Goal: Task Accomplishment & Management: Use online tool/utility

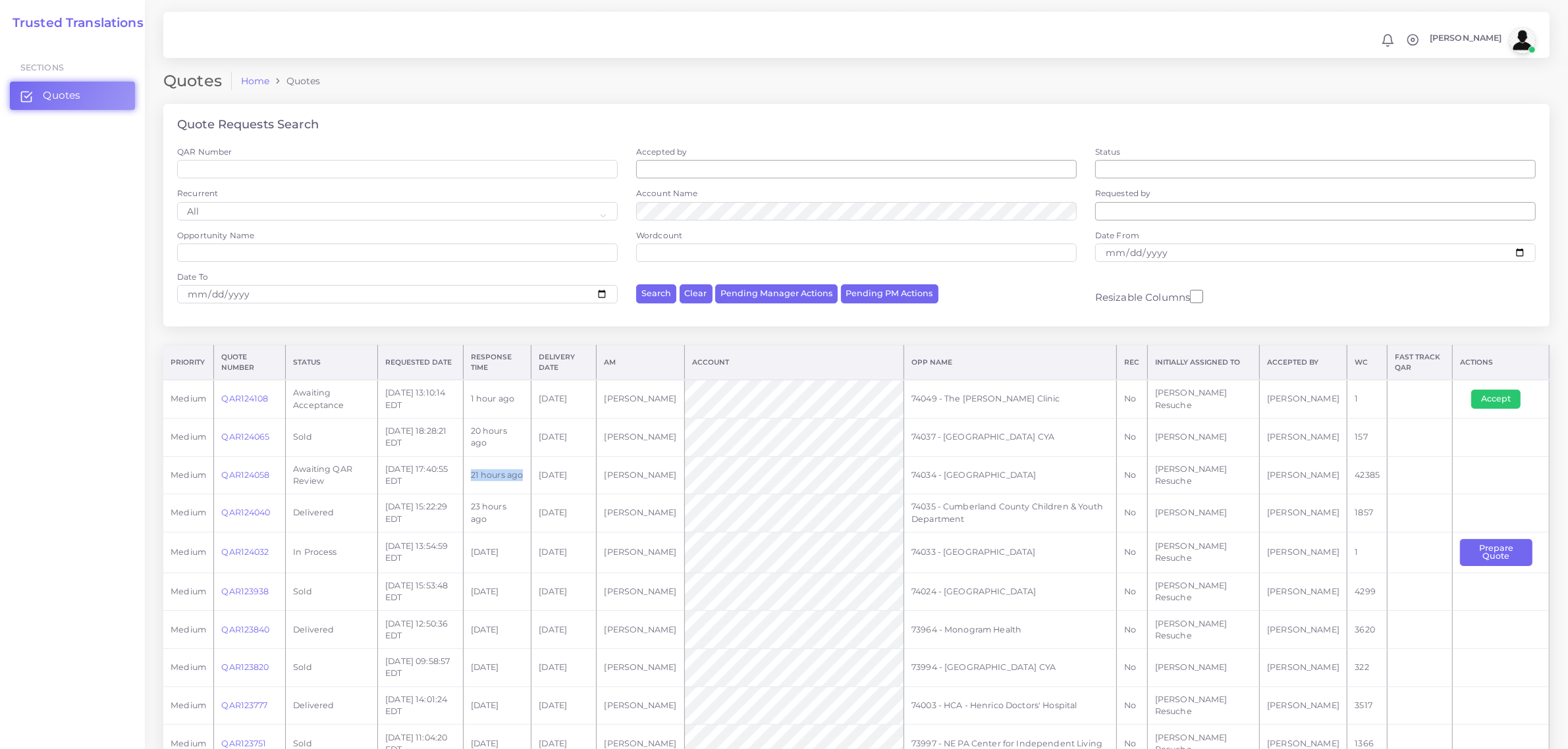
drag, startPoint x: 552, startPoint y: 478, endPoint x: 495, endPoint y: 469, distance: 57.7
click at [495, 469] on td "21 hours ago" at bounding box center [497, 475] width 69 height 38
click at [1501, 542] on button "Prepare Quote" at bounding box center [1496, 552] width 72 height 27
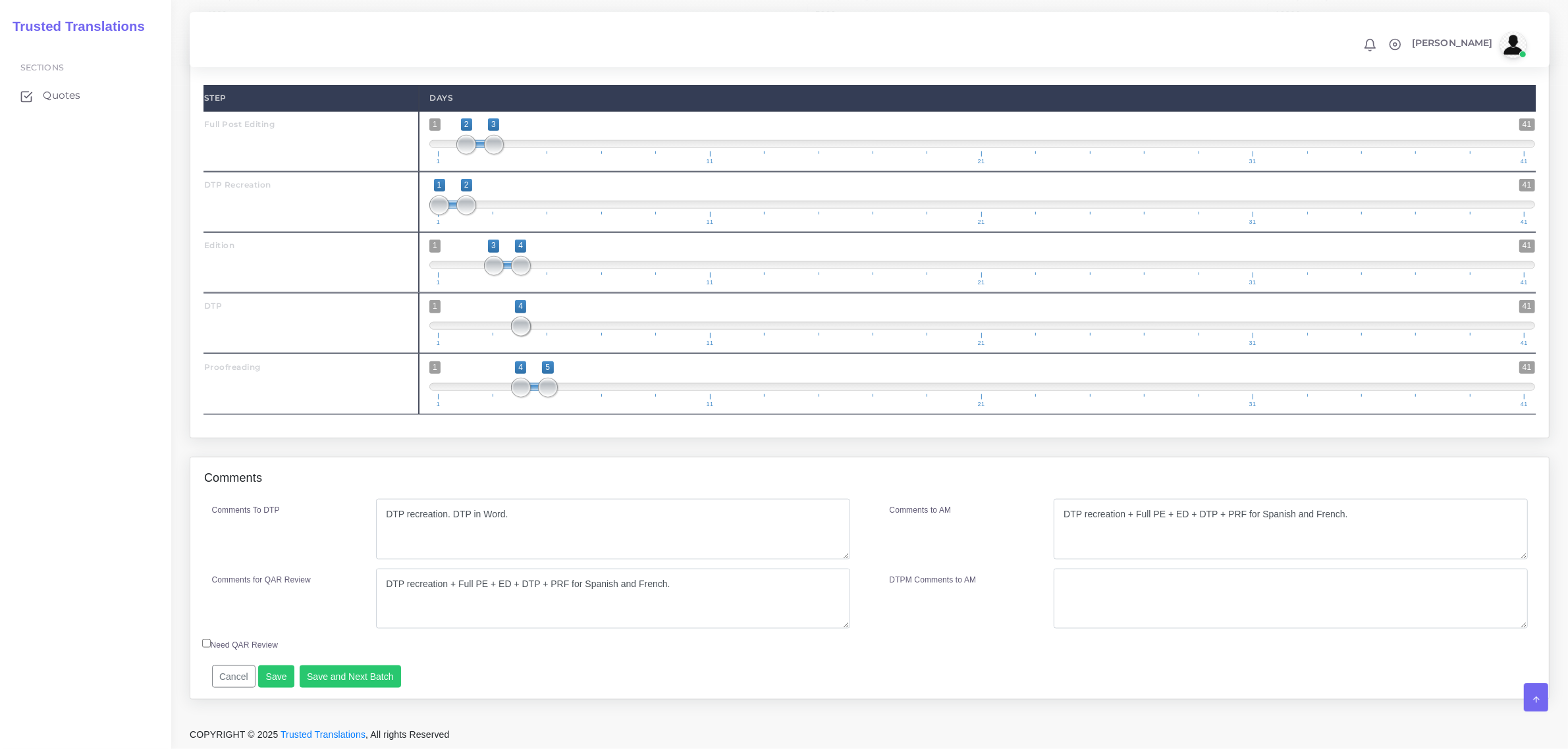
scroll to position [1728, 0]
click at [315, 688] on button "Save and Next Batch" at bounding box center [350, 677] width 102 height 22
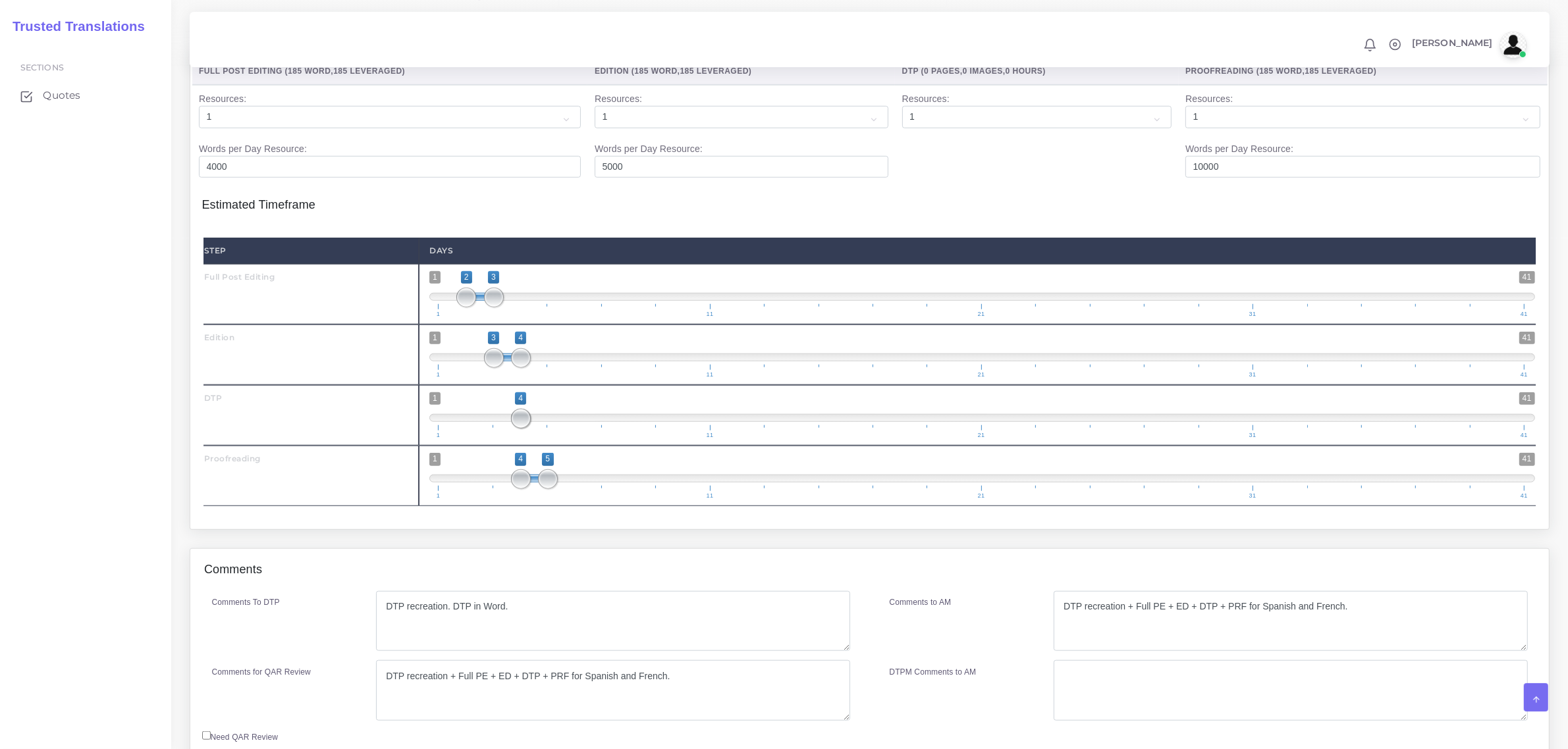
scroll to position [1528, 0]
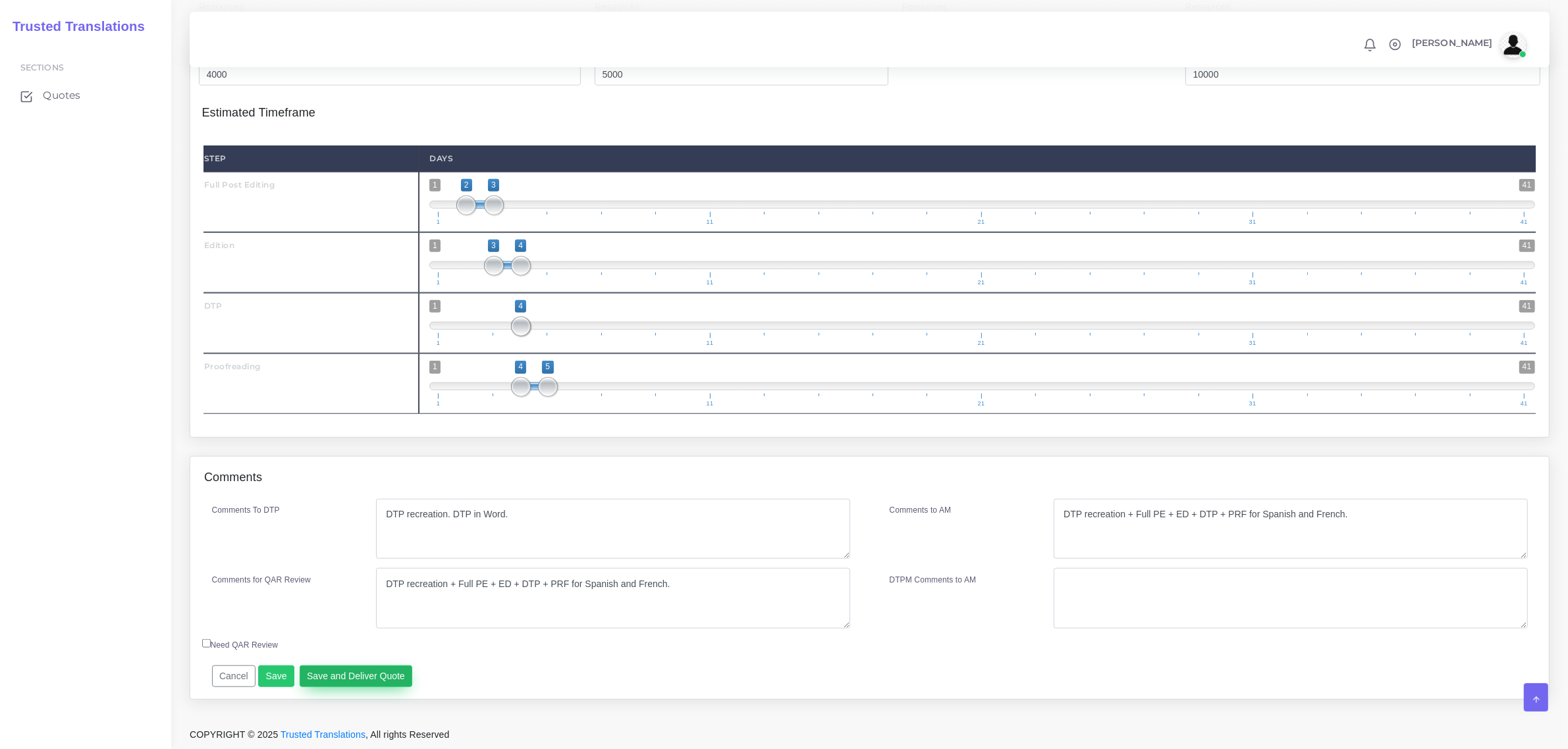
click at [368, 678] on button "Save and Deliver Quote" at bounding box center [356, 677] width 113 height 22
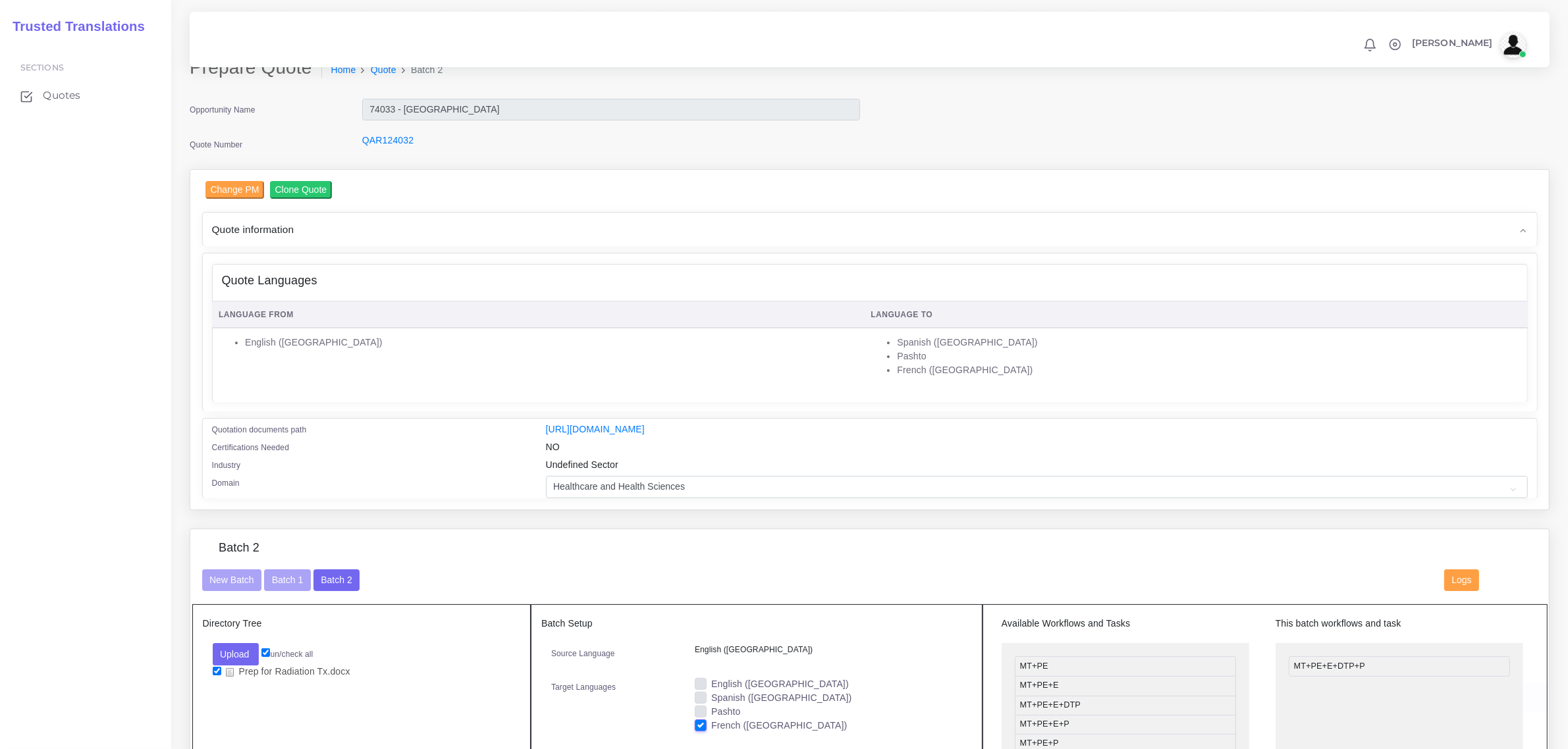
scroll to position [0, 0]
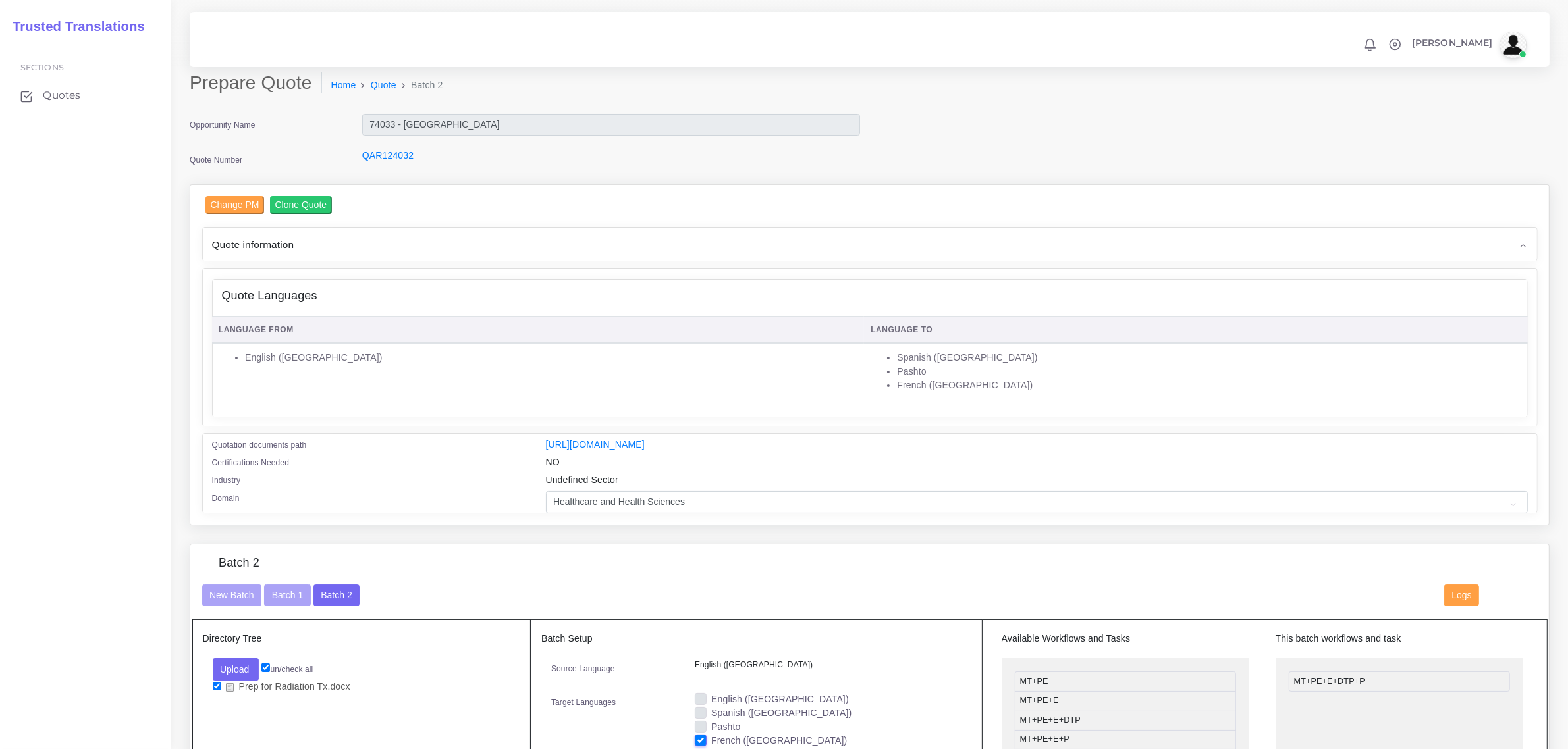
click at [646, 268] on div "Quote Languages Language From Language To English (US)" at bounding box center [870, 347] width 1334 height 158
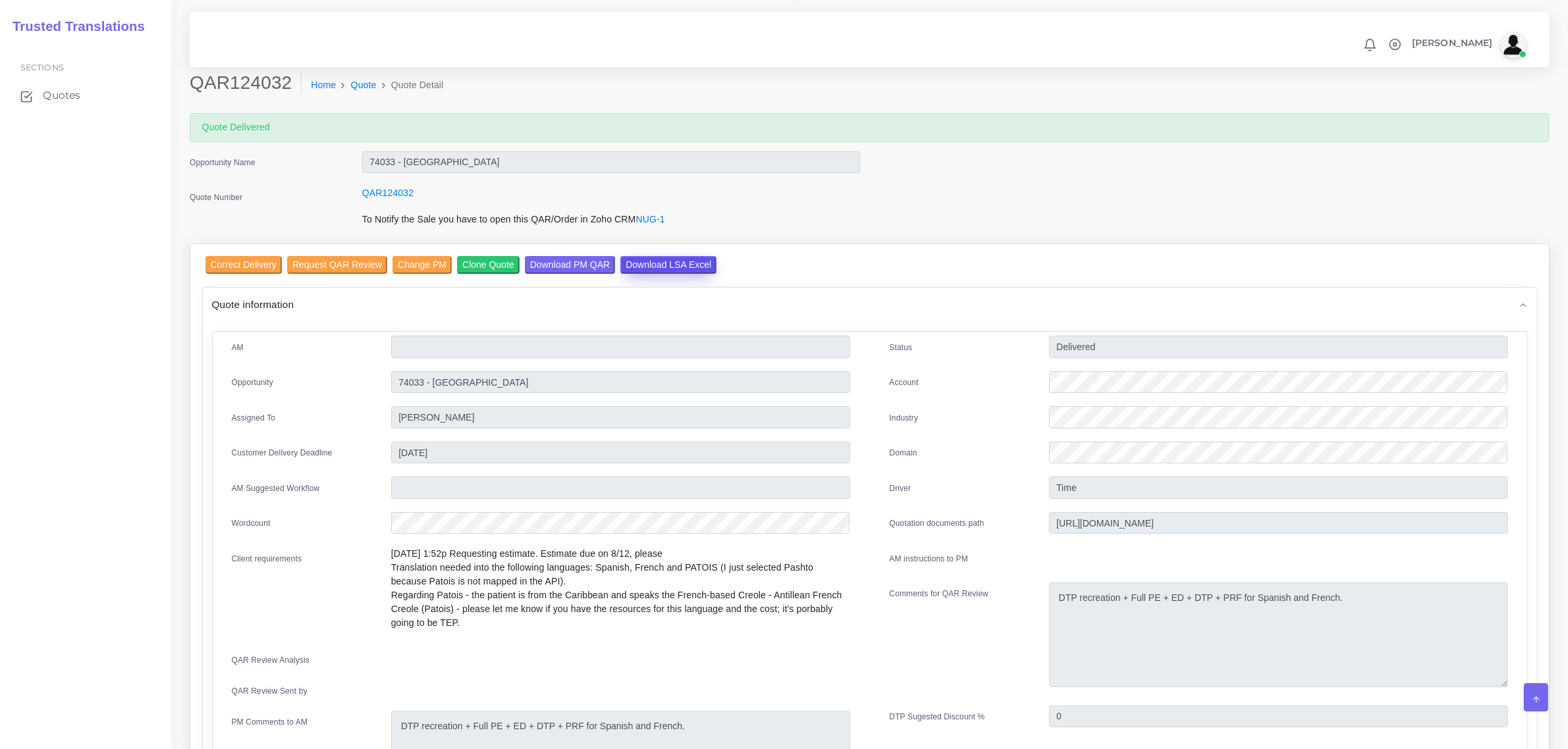
click at [689, 261] on input "Download LSA Excel" at bounding box center [669, 265] width 96 height 18
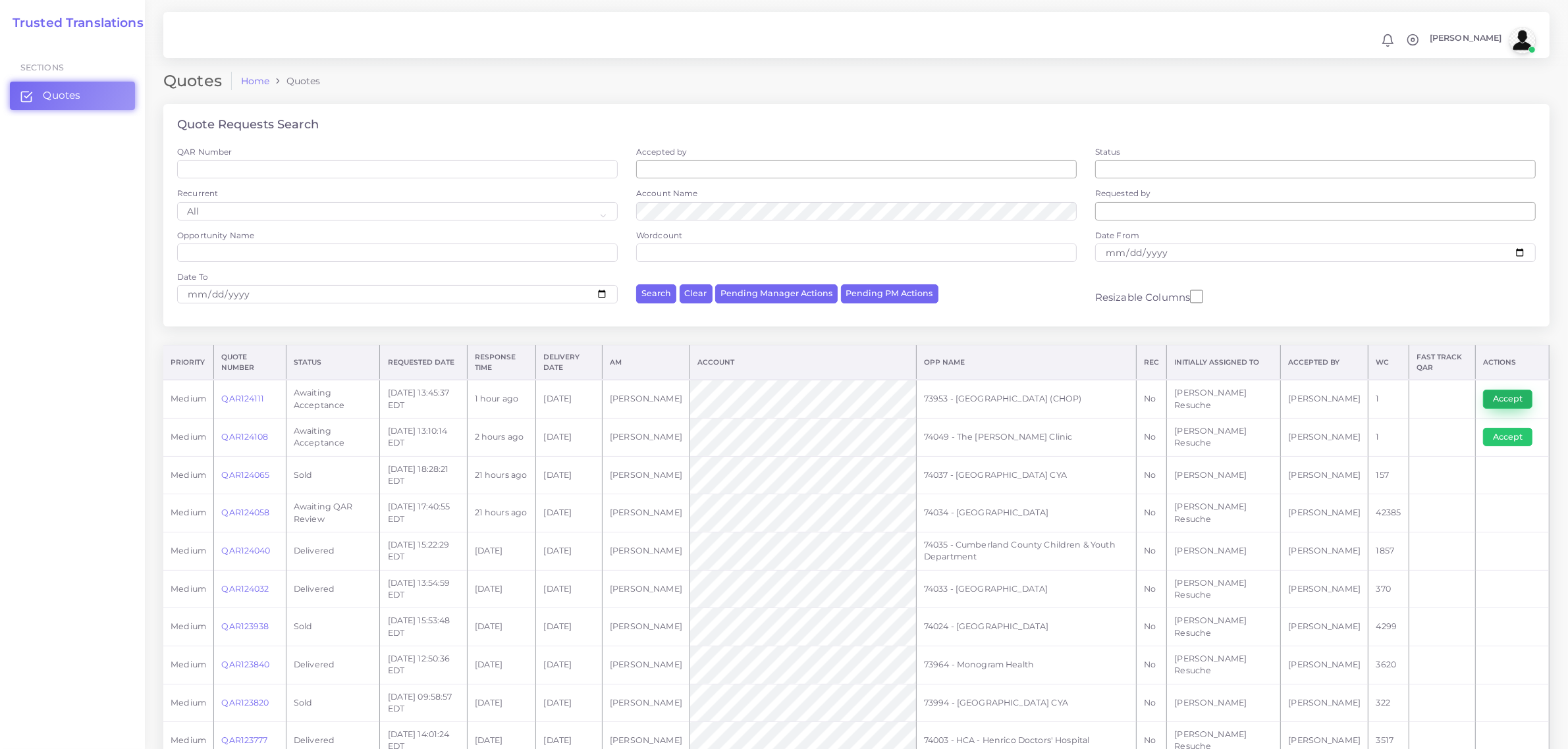
click at [1254, 399] on button "Accept" at bounding box center [1507, 399] width 49 height 19
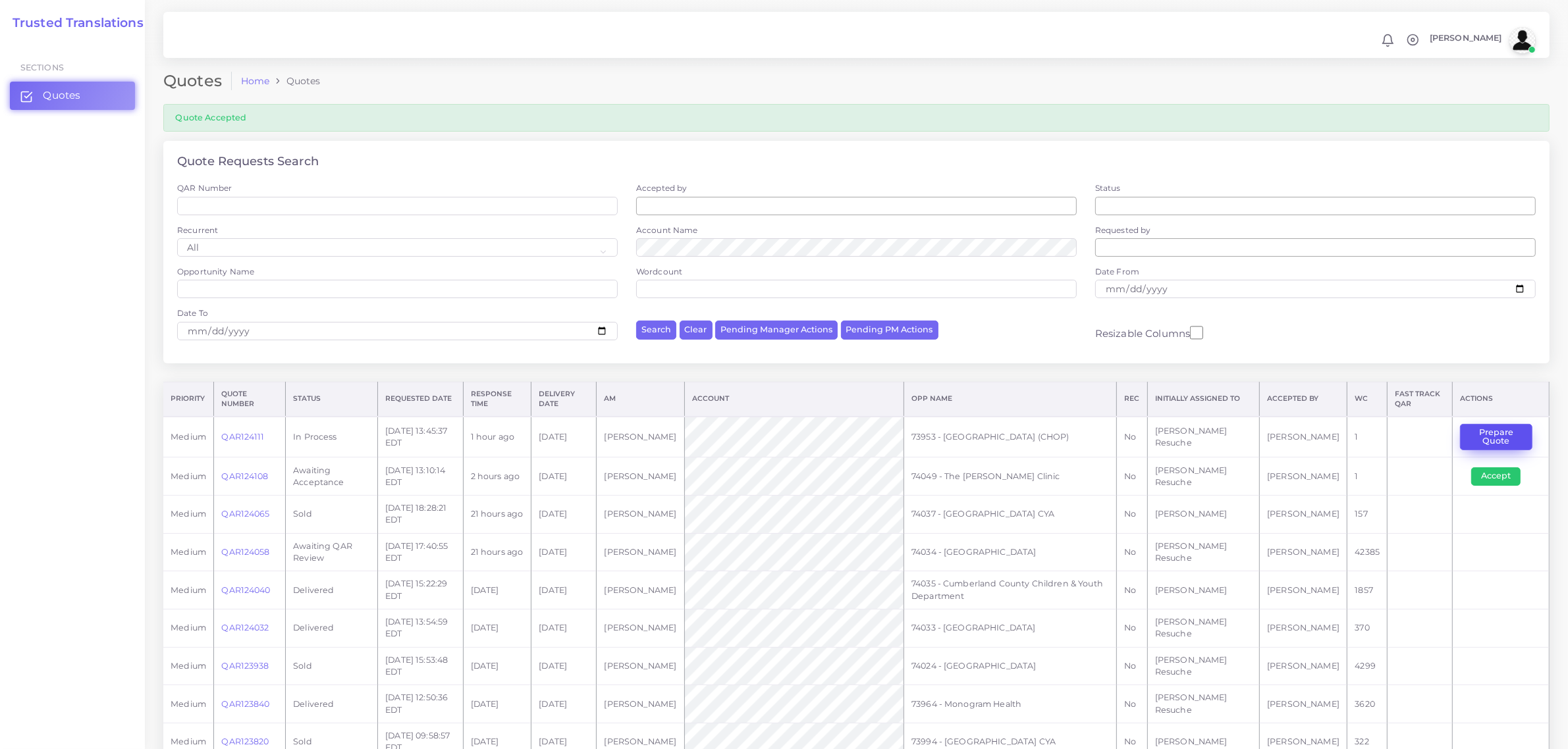
click at [1486, 425] on button "Prepare Quote" at bounding box center [1496, 437] width 72 height 27
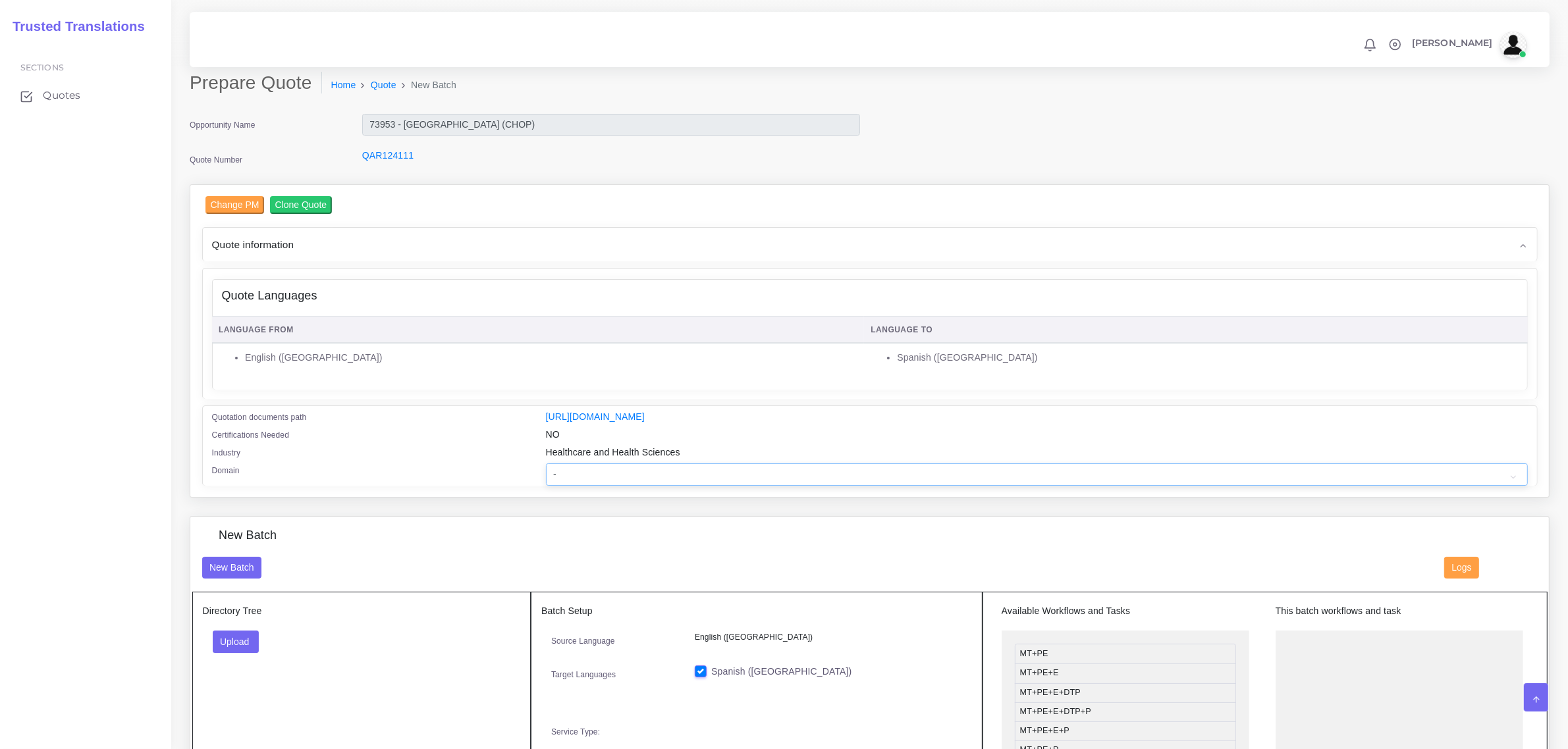
click at [611, 465] on select "- Advertising and Media Agriculture, Forestry and Fishing Architecture, Buildin…" at bounding box center [1036, 474] width 982 height 22
select select "Healthcare and Health Sciences"
click at [546, 463] on select "- Advertising and Media Agriculture, Forestry and Fishing Architecture, Buildin…" at bounding box center [1036, 474] width 982 height 22
click at [483, 445] on div "Industry" at bounding box center [369, 454] width 333 height 18
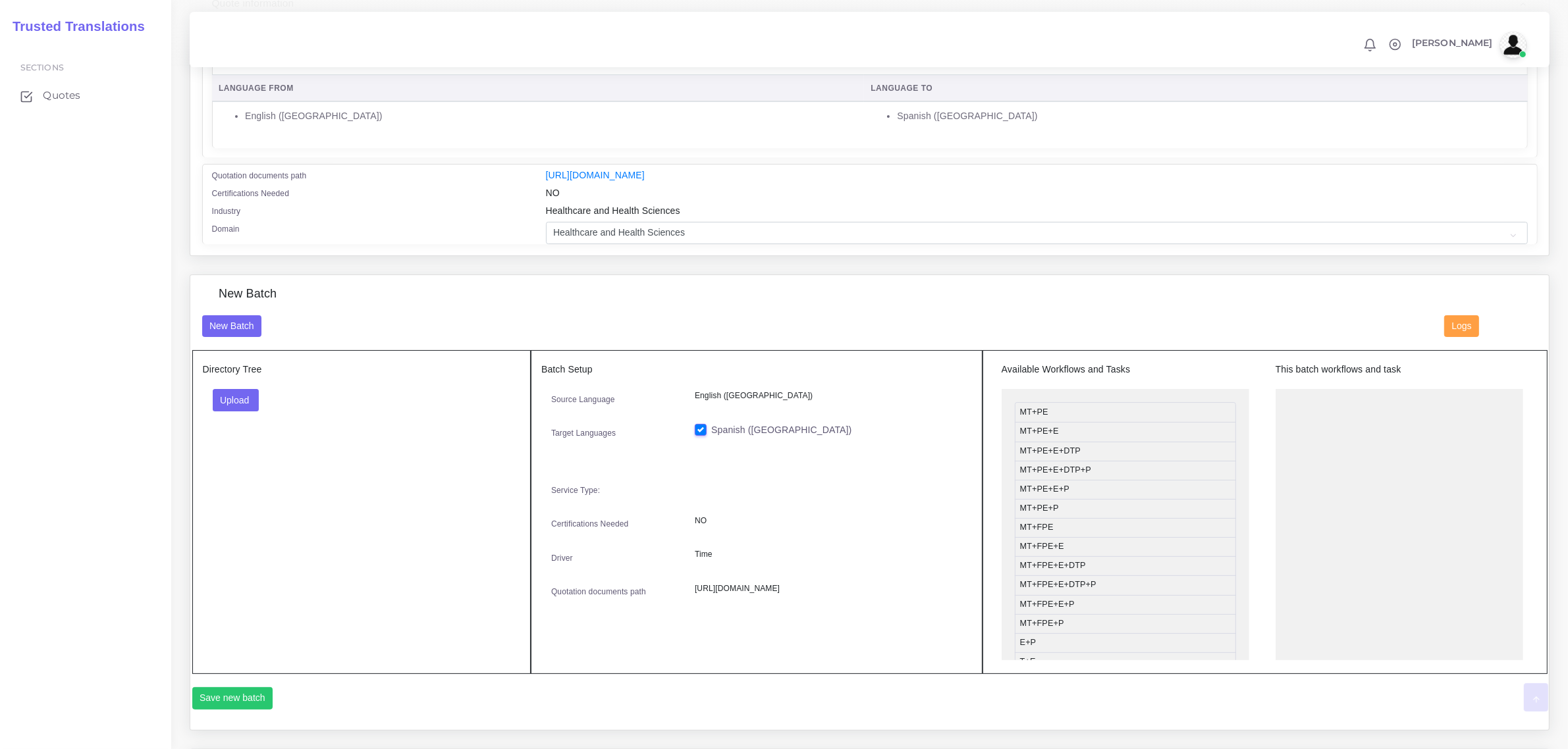
scroll to position [247, 0]
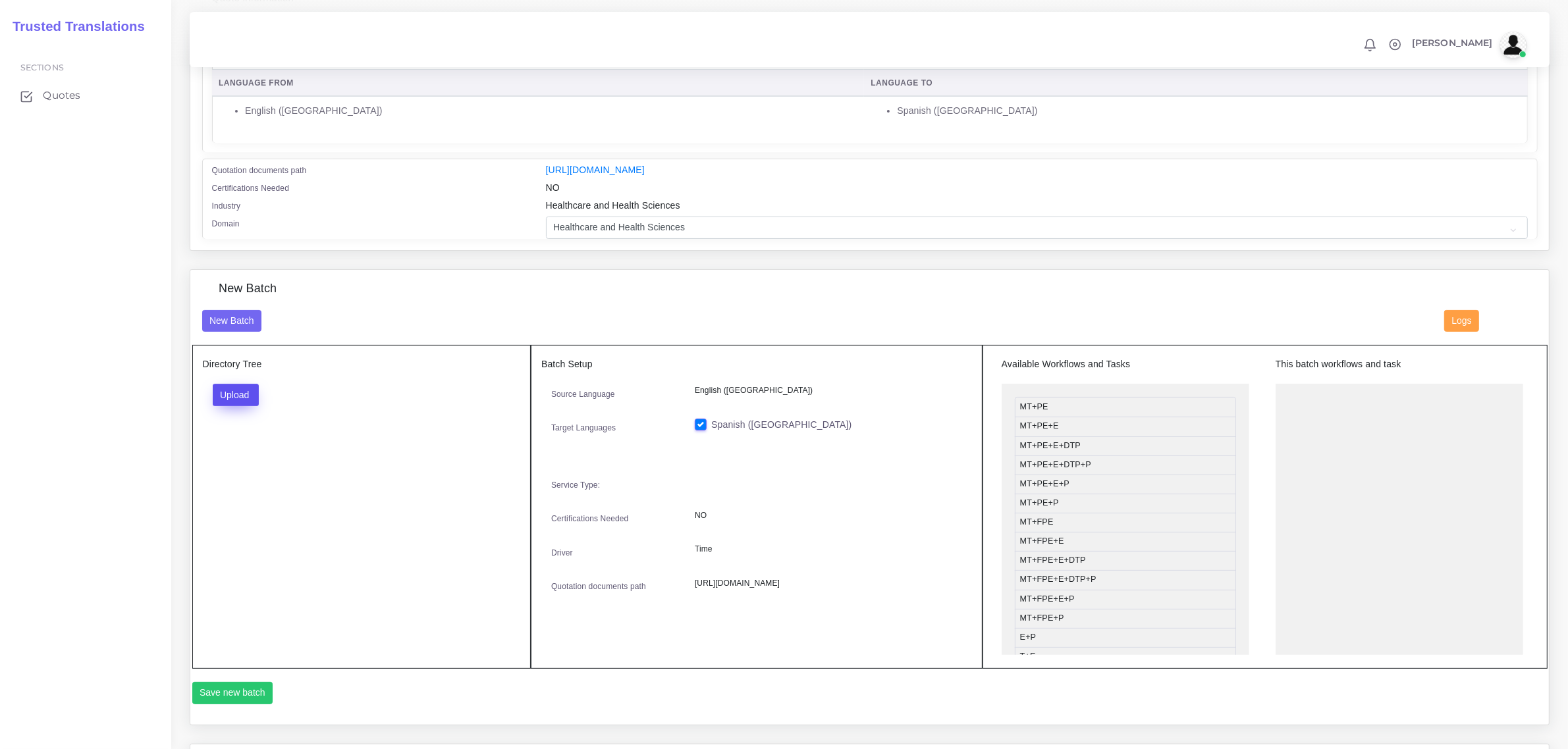
click at [237, 395] on button "Upload" at bounding box center [236, 394] width 46 height 22
click at [932, 218] on select "- Advertising and Media Agriculture, Forestry and Fishing Architecture, Buildin…" at bounding box center [1036, 228] width 982 height 22
click at [427, 310] on div "New Batch" at bounding box center [813, 321] width 1242 height 22
click at [244, 390] on button "Upload" at bounding box center [236, 394] width 46 height 22
click at [249, 452] on div "Folder Files" at bounding box center [259, 436] width 93 height 53
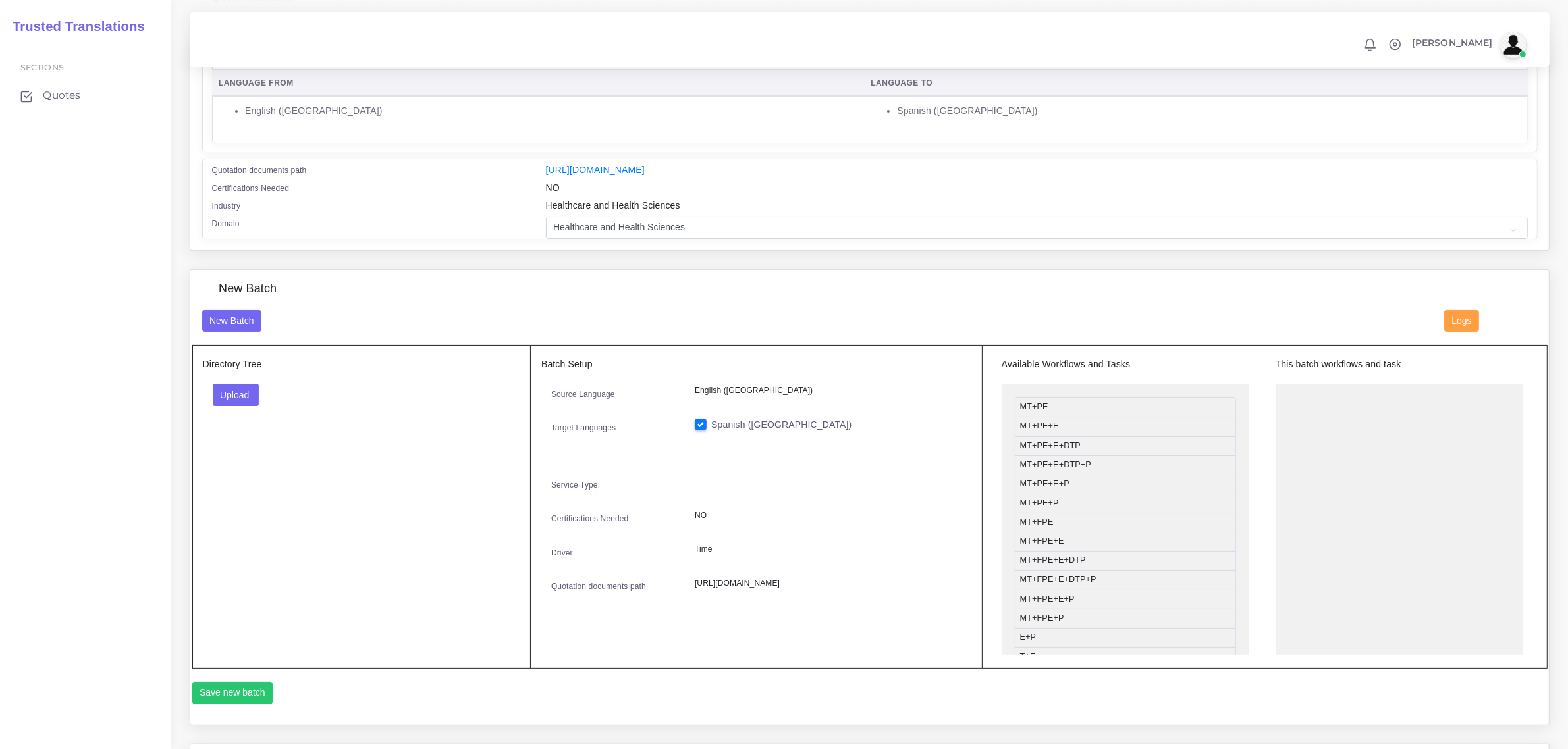
click at [250, 447] on div "Directory Tree Upload Folder Files un/check all" at bounding box center [362, 507] width 339 height 324
click at [252, 403] on button "Upload" at bounding box center [236, 394] width 46 height 22
click at [248, 443] on label "Files" at bounding box center [258, 444] width 91 height 17
drag, startPoint x: 1067, startPoint y: 462, endPoint x: 1337, endPoint y: 410, distance: 275.0
click at [261, 694] on button "Save new batch" at bounding box center [232, 693] width 81 height 22
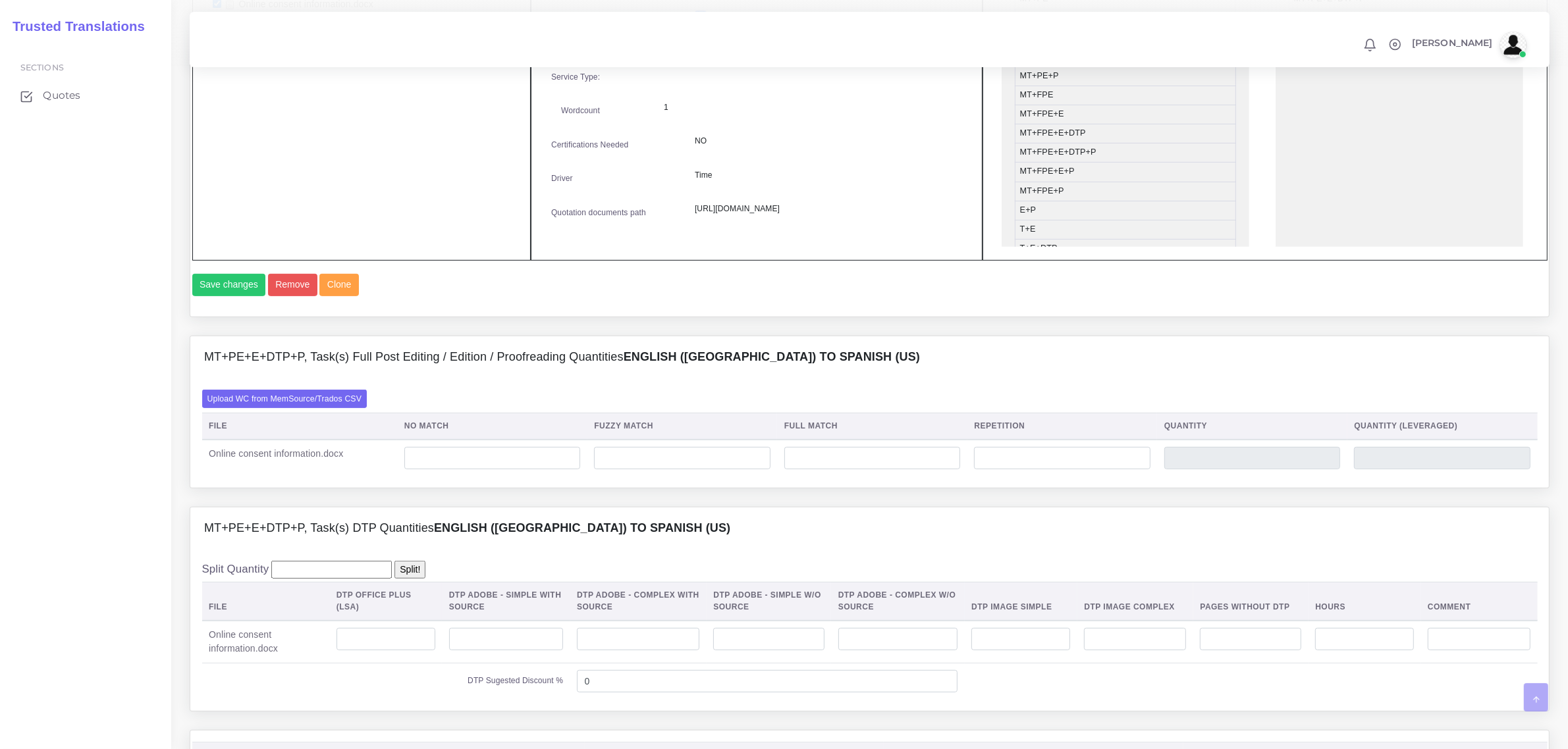
scroll to position [658, 0]
click at [299, 405] on label "Upload WC from MemSource/Trados CSV" at bounding box center [284, 394] width 165 height 18
click at [0, 0] on input "Upload WC from MemSource/Trados CSV" at bounding box center [0, 0] width 0 height 0
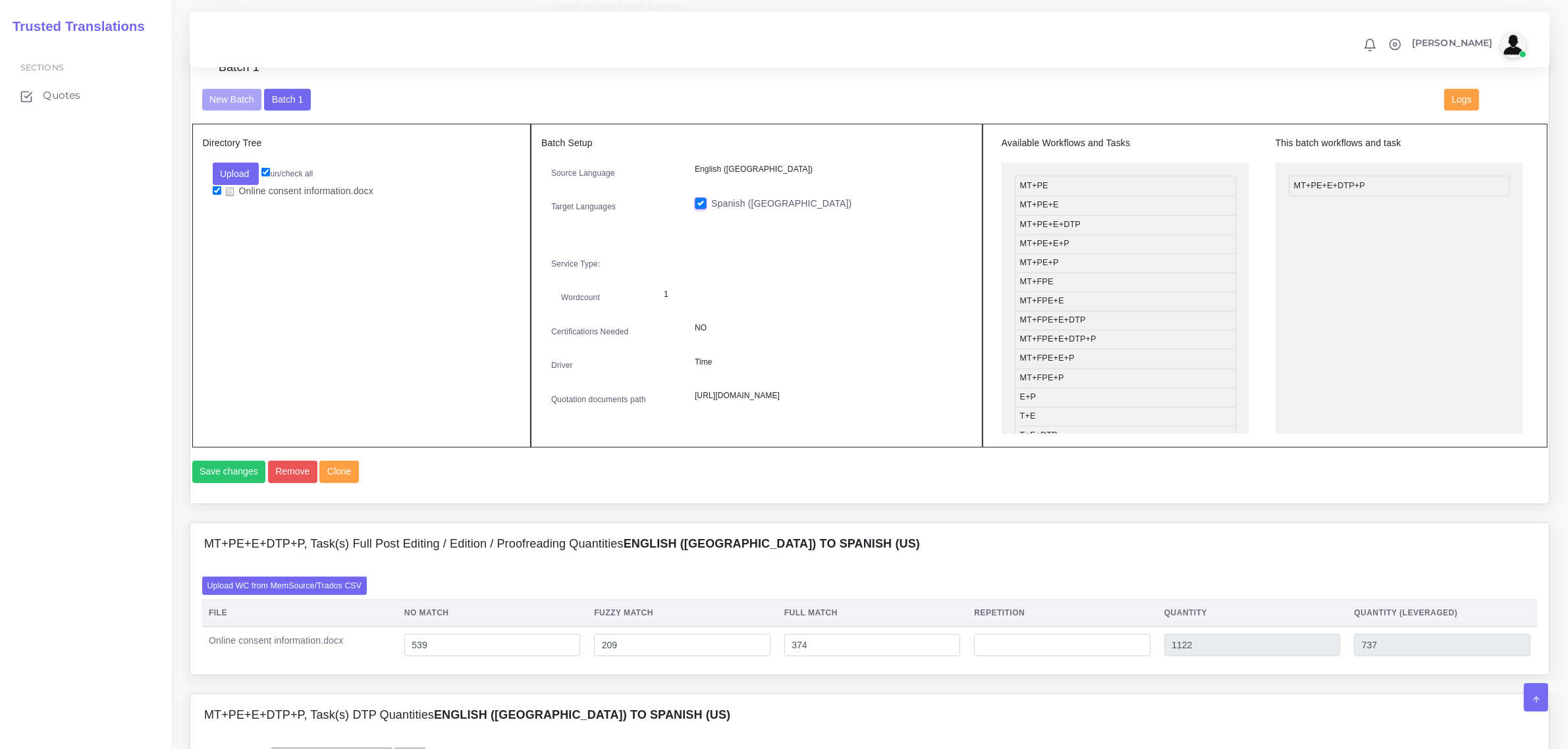
scroll to position [823, 0]
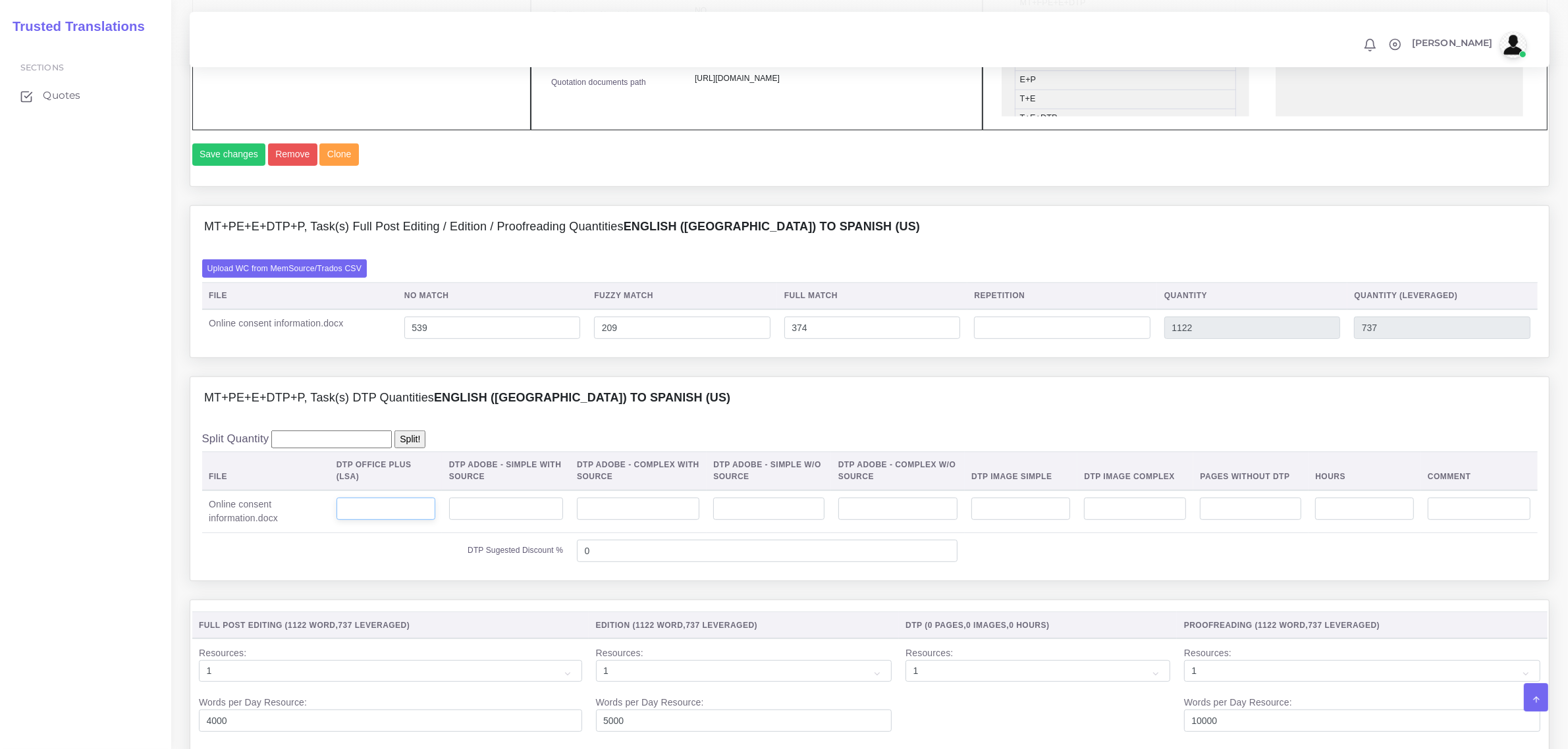
click at [389, 520] on input "number" at bounding box center [385, 508] width 99 height 22
type input "3"
click at [468, 482] on th "DTP Adobe - Simple With Source" at bounding box center [506, 471] width 128 height 39
click at [0, 0] on div "Batch 1 New Batch Batch 1 Logs 1" at bounding box center [0, 0] width 0 height 0
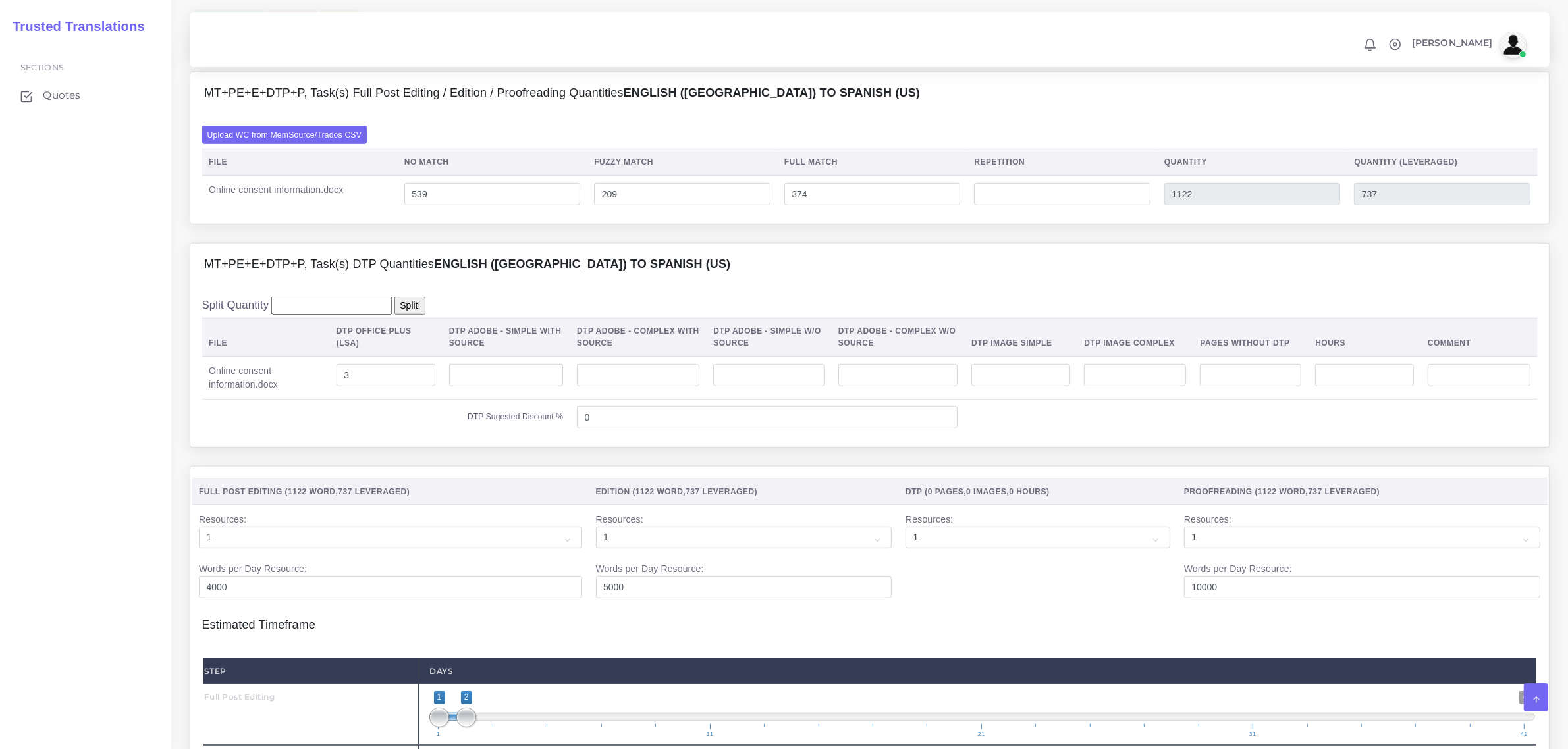
scroll to position [1317, 0]
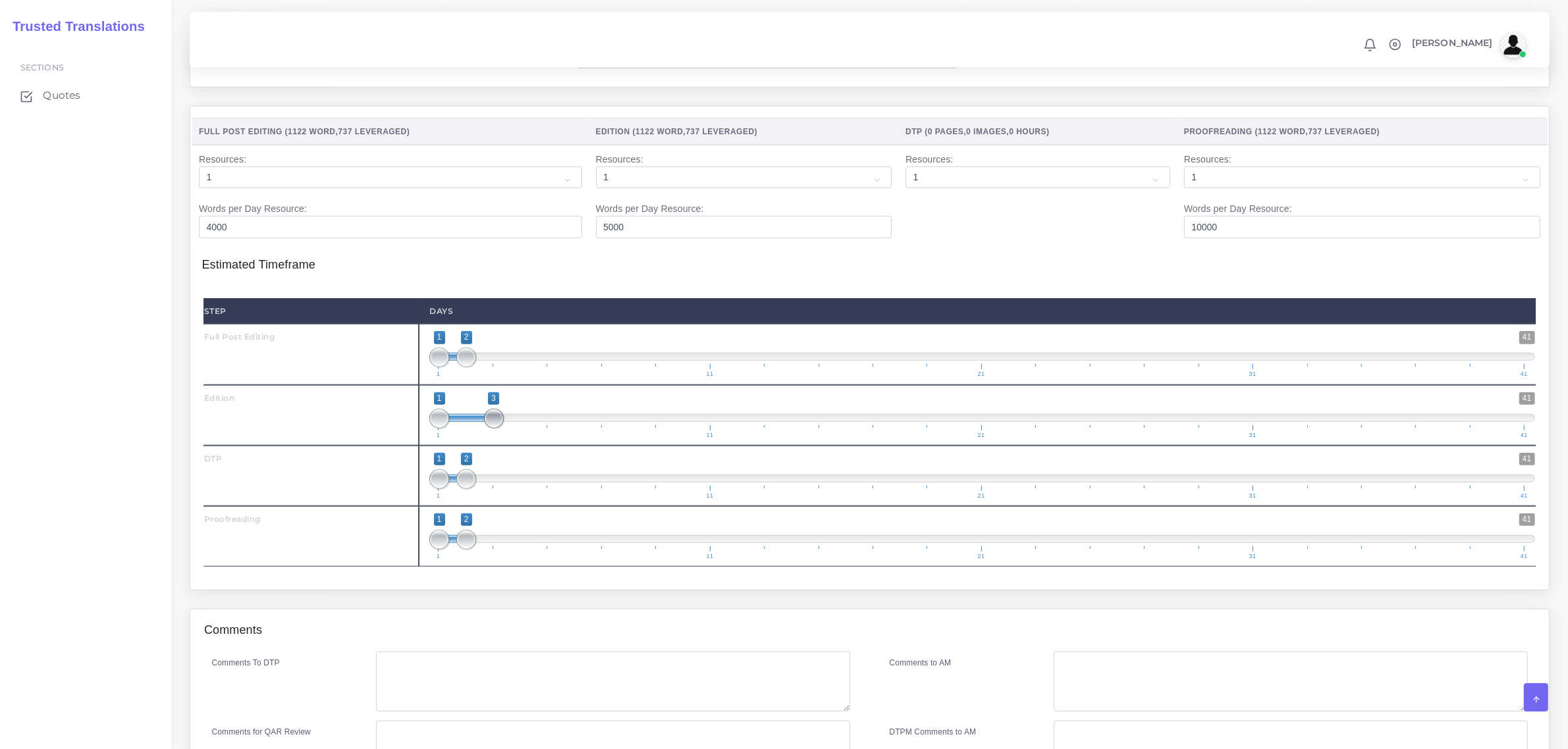
drag, startPoint x: 466, startPoint y: 452, endPoint x: 482, endPoint y: 442, distance: 18.9
click at [497, 429] on span at bounding box center [494, 418] width 19 height 19
type input "2;3"
drag, startPoint x: 445, startPoint y: 446, endPoint x: 464, endPoint y: 447, distance: 19.0
click at [464, 429] on span at bounding box center [466, 418] width 19 height 19
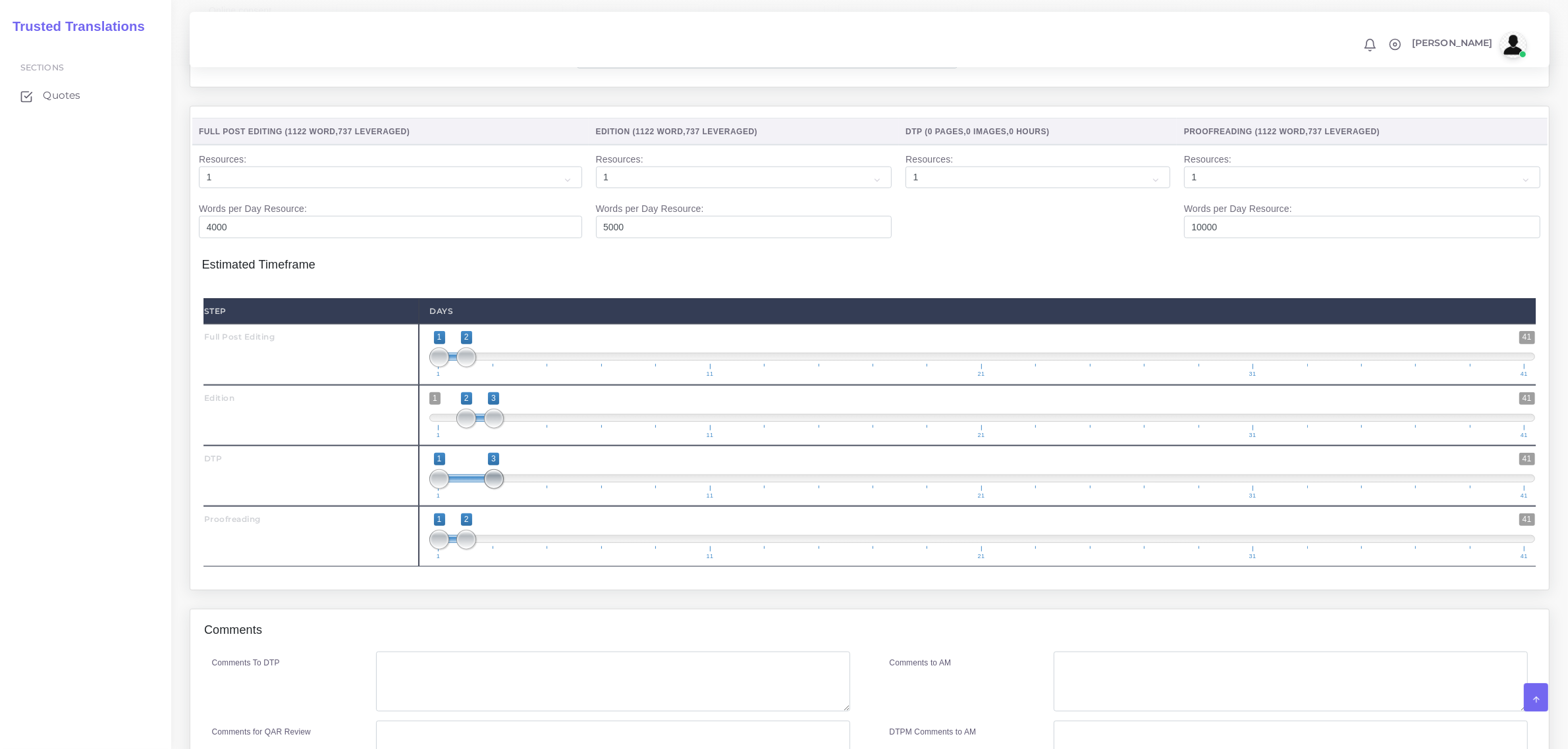
drag, startPoint x: 466, startPoint y: 504, endPoint x: 495, endPoint y: 502, distance: 29.1
click at [502, 499] on span "1 41 1 3 1 — 3 1 11 21 31 41" at bounding box center [983, 476] width 1106 height 46
type input "3;3"
drag, startPoint x: 433, startPoint y: 500, endPoint x: 505, endPoint y: 507, distance: 72.3
click at [505, 499] on span "1 41 3 3 3 — 3 1 11 21 31 41" at bounding box center [983, 476] width 1106 height 46
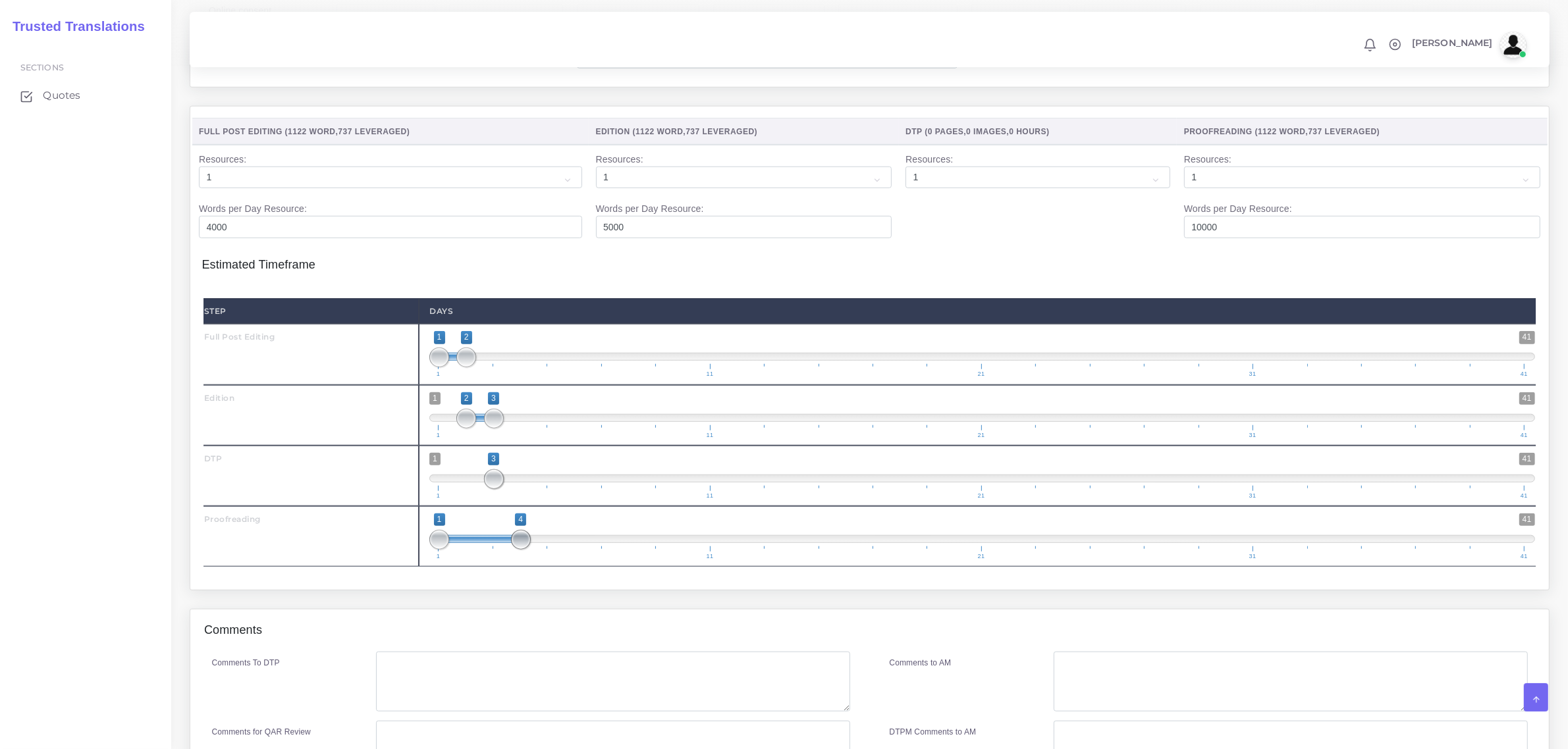
drag, startPoint x: 470, startPoint y: 568, endPoint x: 534, endPoint y: 564, distance: 64.1
click at [534, 559] on span "1 41 1 4 1 — 4 1 11 21 31 41" at bounding box center [983, 537] width 1106 height 46
drag, startPoint x: 429, startPoint y: 557, endPoint x: 491, endPoint y: 570, distance: 63.3
click at [502, 567] on div "1 41 1 4 1 — 4 1 11 21 31 41 1;4" at bounding box center [982, 536] width 1126 height 60
type input "3;4"
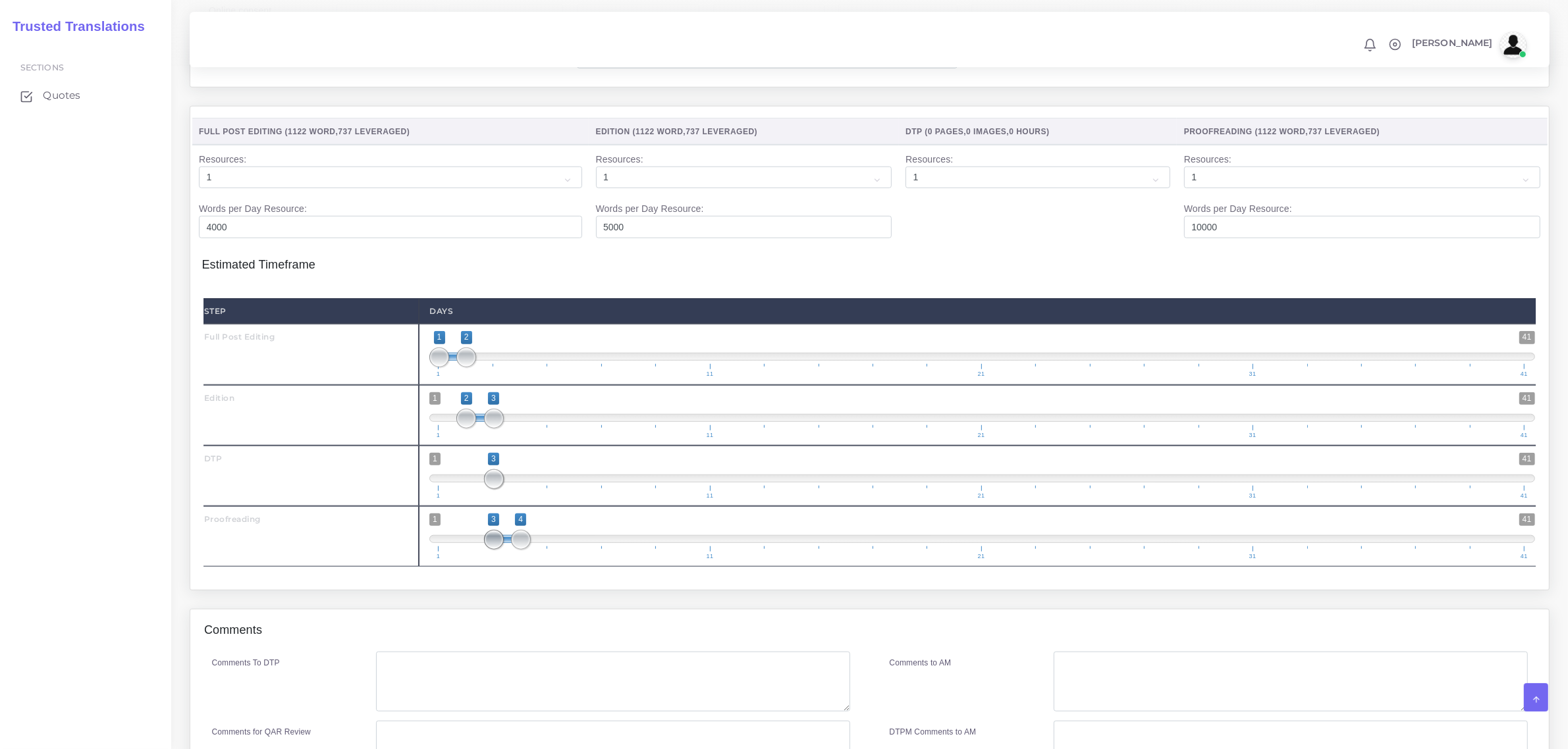
drag, startPoint x: 445, startPoint y: 568, endPoint x: 505, endPoint y: 573, distance: 60.2
click at [505, 559] on span "1 41 3 4 3 — 4 1 11 21 31 41" at bounding box center [983, 537] width 1106 height 46
click at [525, 578] on div "Step Days Full Post Editing 1" at bounding box center [870, 431] width 1336 height 292
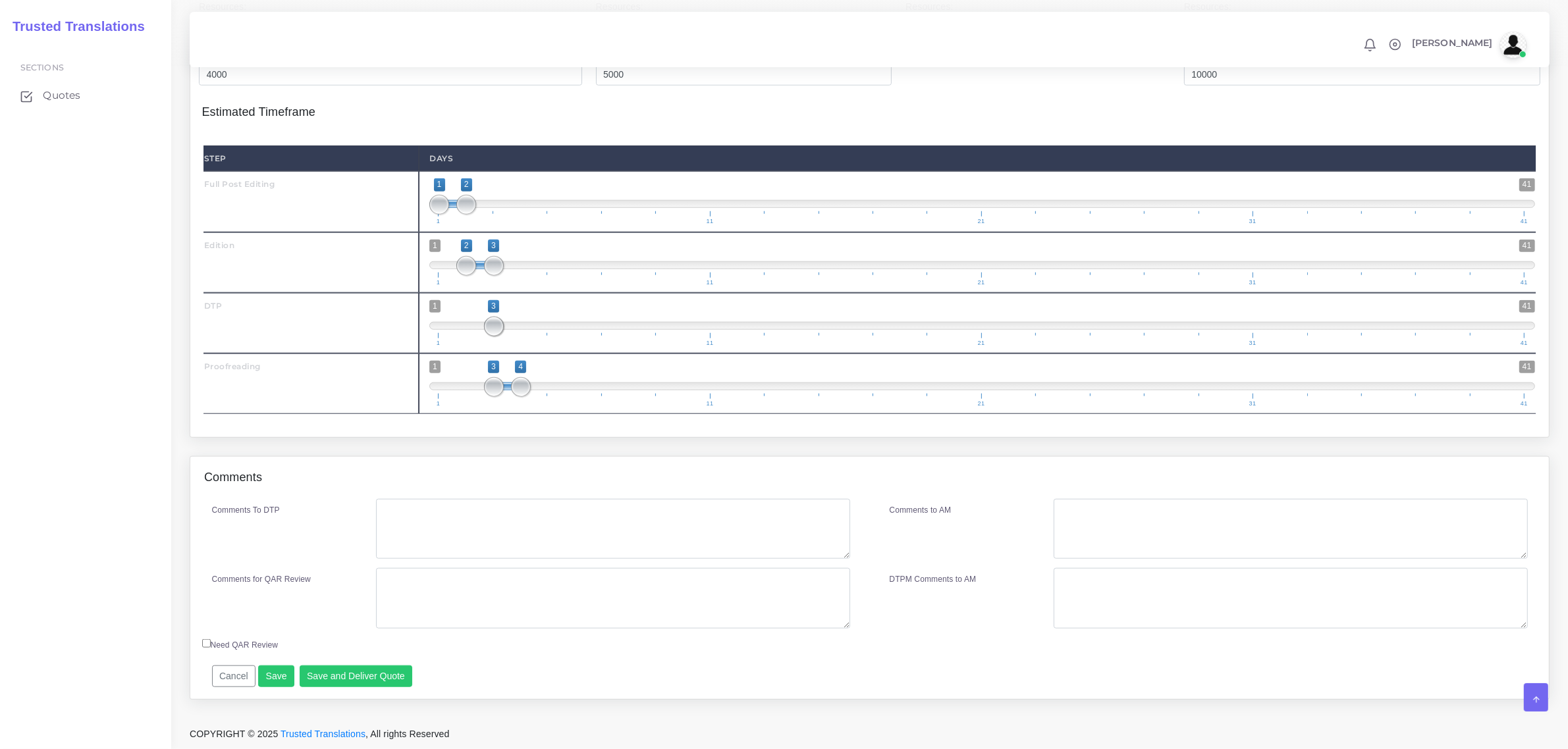
scroll to position [1498, 0]
click at [479, 471] on div "Comments" at bounding box center [869, 477] width 1359 height 42
click at [486, 511] on textarea "Comments To DTP" at bounding box center [612, 529] width 473 height 60
type textarea "DTP in Word"
drag, startPoint x: 525, startPoint y: 586, endPoint x: 343, endPoint y: 587, distance: 182.0
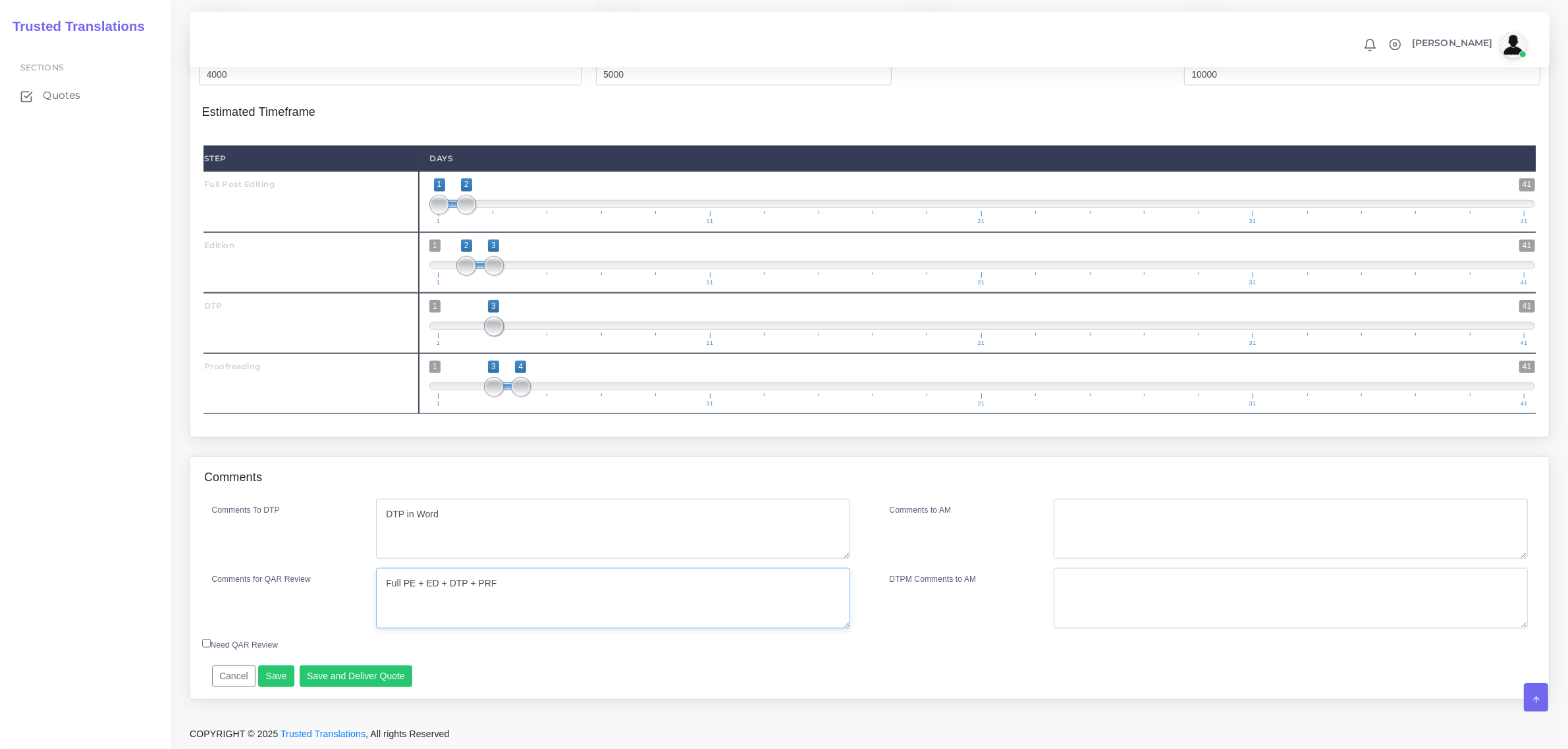
click at [343, 587] on div "Comments for QAR Review Full PE + ED + DTP + PRF" at bounding box center [531, 598] width 658 height 60
type textarea "Full PE + ED + DTP + PRF"
click at [1192, 514] on textarea "Comments to AM" at bounding box center [1289, 529] width 473 height 60
paste textarea "Full PE + ED + DTP + PRF"
type textarea "Full PE + ED + DTP + PRF"
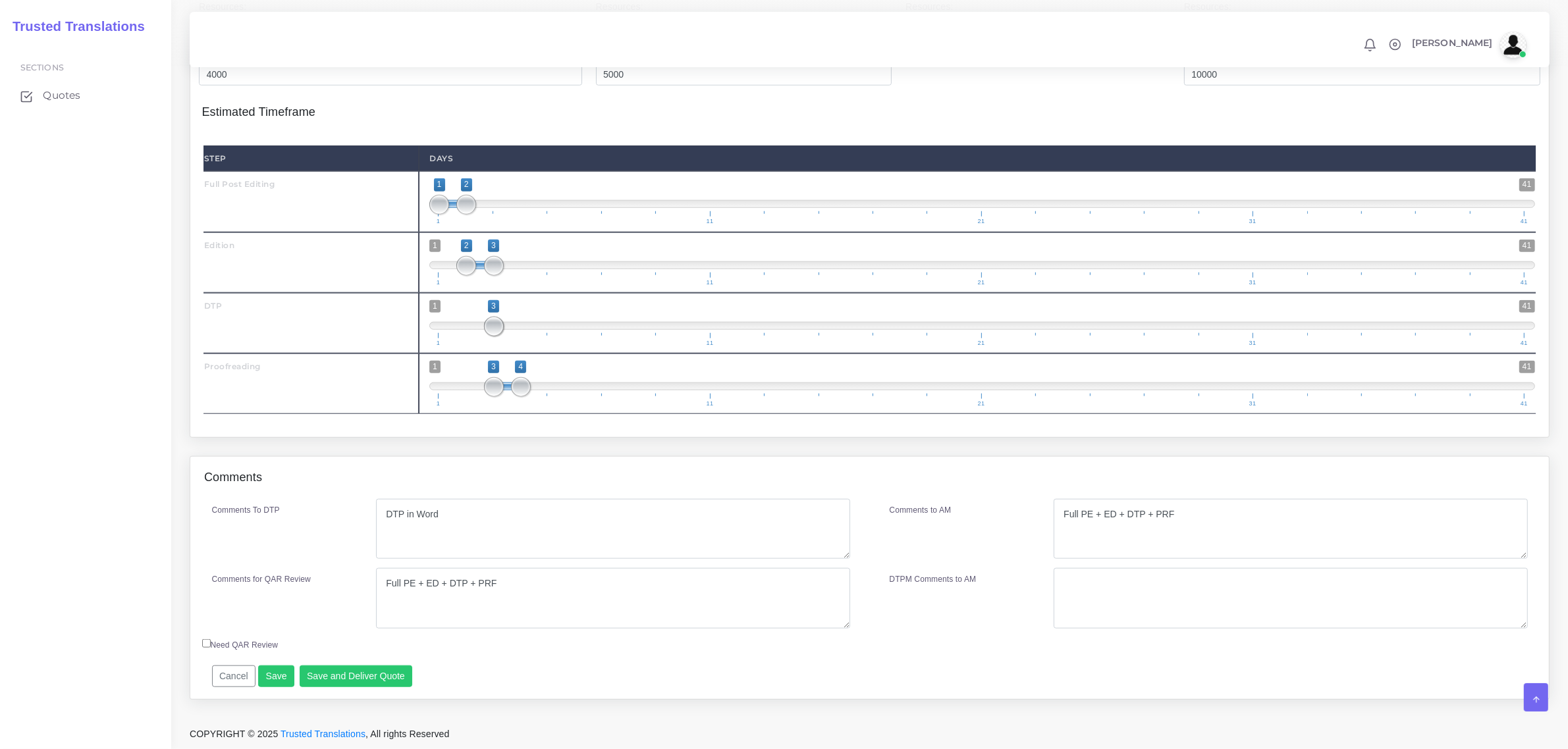
click at [947, 666] on div "Cancel Save Save and Deliver Quote Remember to fill in the estimated time for e…" at bounding box center [702, 671] width 1001 height 32
click at [370, 677] on button "Save and Deliver Quote" at bounding box center [356, 677] width 113 height 22
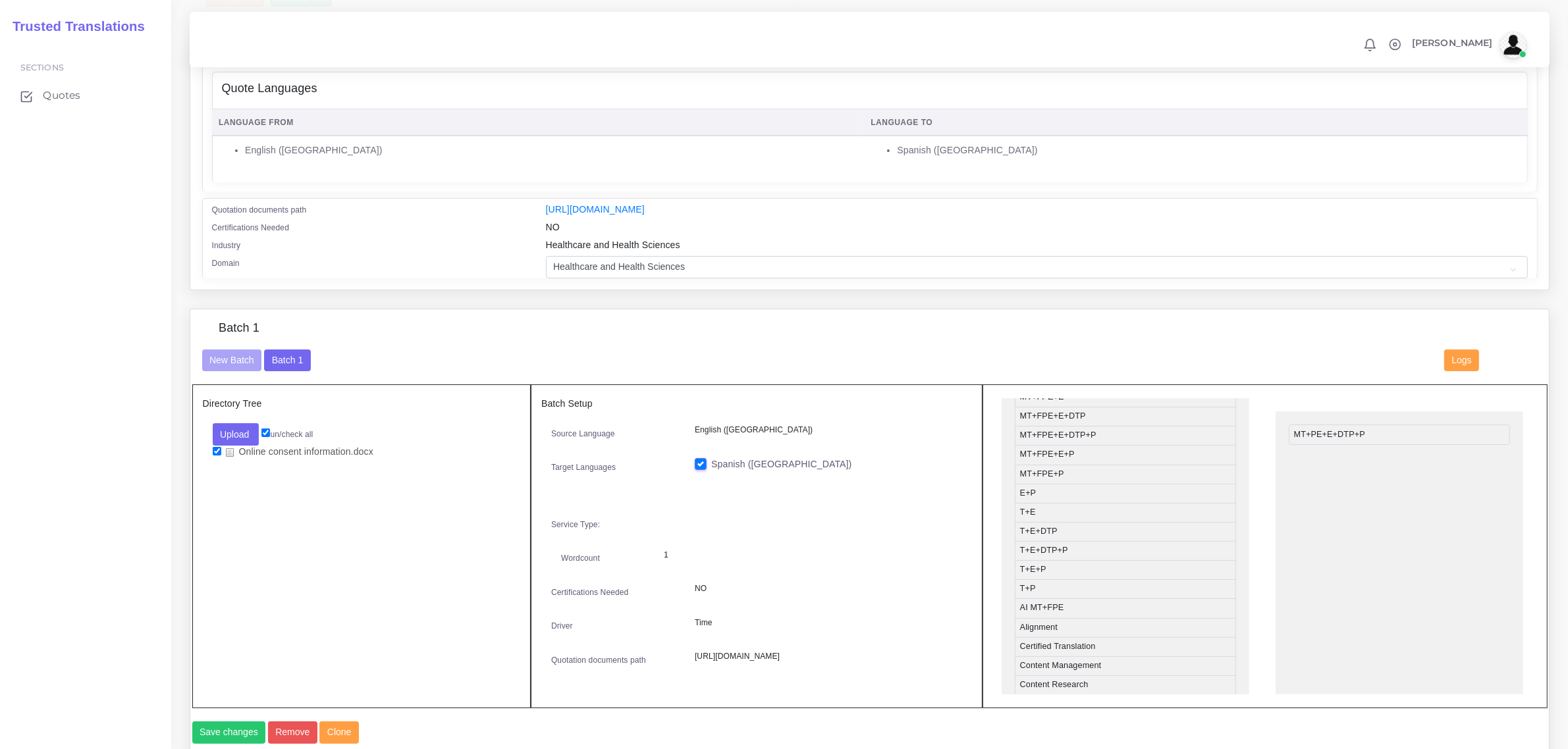
scroll to position [247, 0]
click at [1350, 422] on li "MT+PE+E+DTP+P" at bounding box center [1399, 432] width 221 height 20
drag, startPoint x: 1356, startPoint y: 431, endPoint x: 1124, endPoint y: 557, distance: 264.0
drag, startPoint x: 1061, startPoint y: 544, endPoint x: 1386, endPoint y: 433, distance: 343.4
click at [1371, 505] on ul "T+E+DTP+P" at bounding box center [1399, 551] width 247 height 283
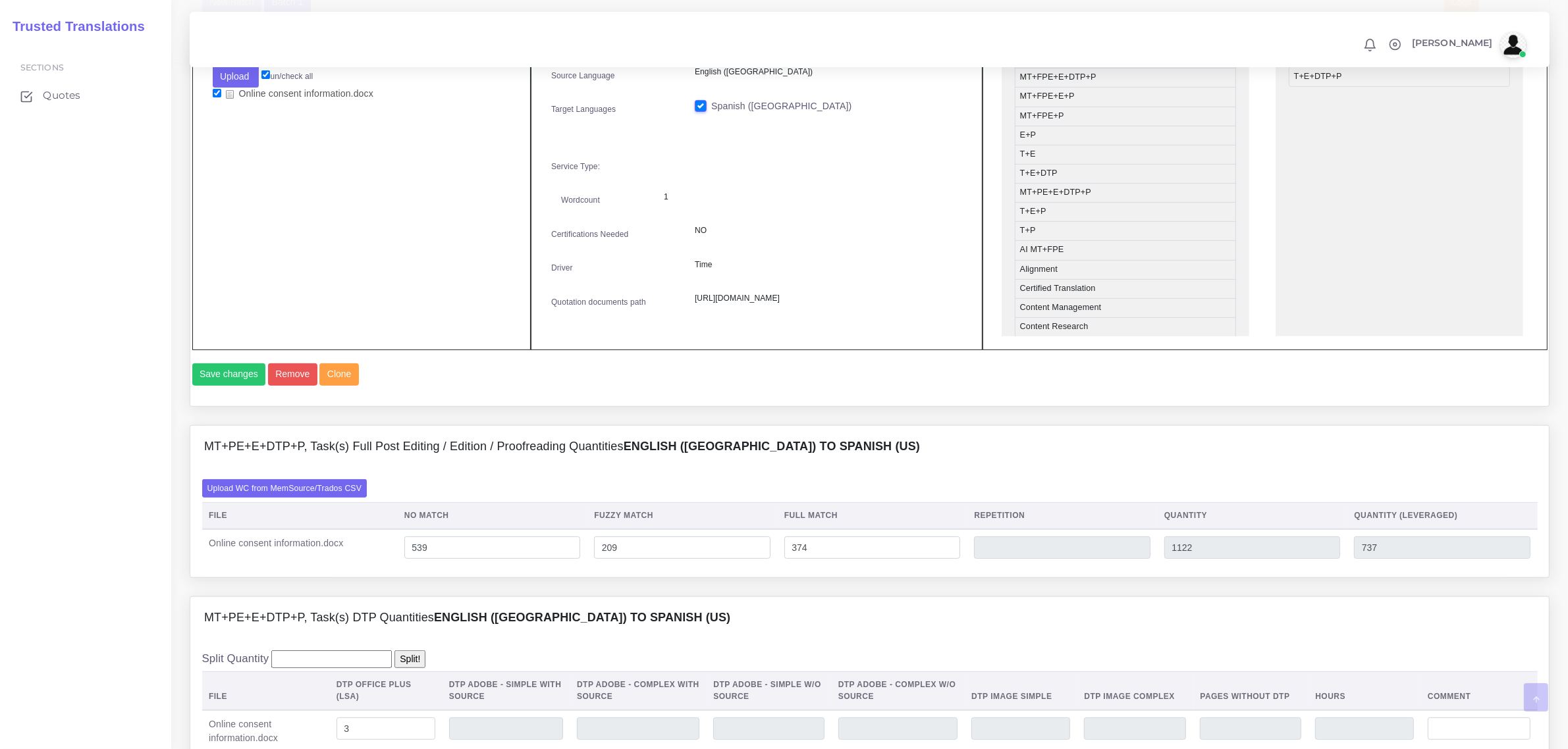
scroll to position [658, 0]
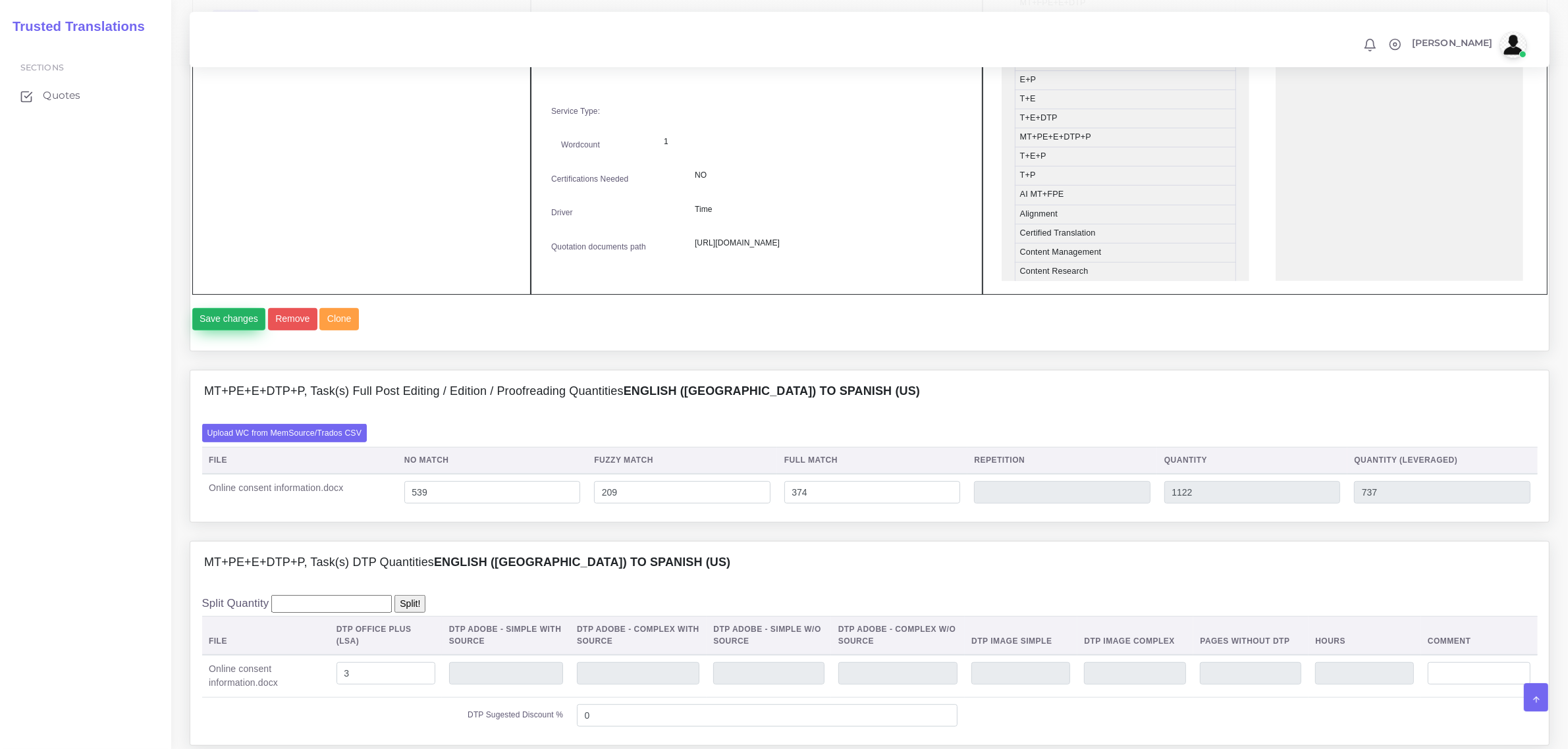
click at [241, 331] on button "Save changes" at bounding box center [230, 319] width 74 height 22
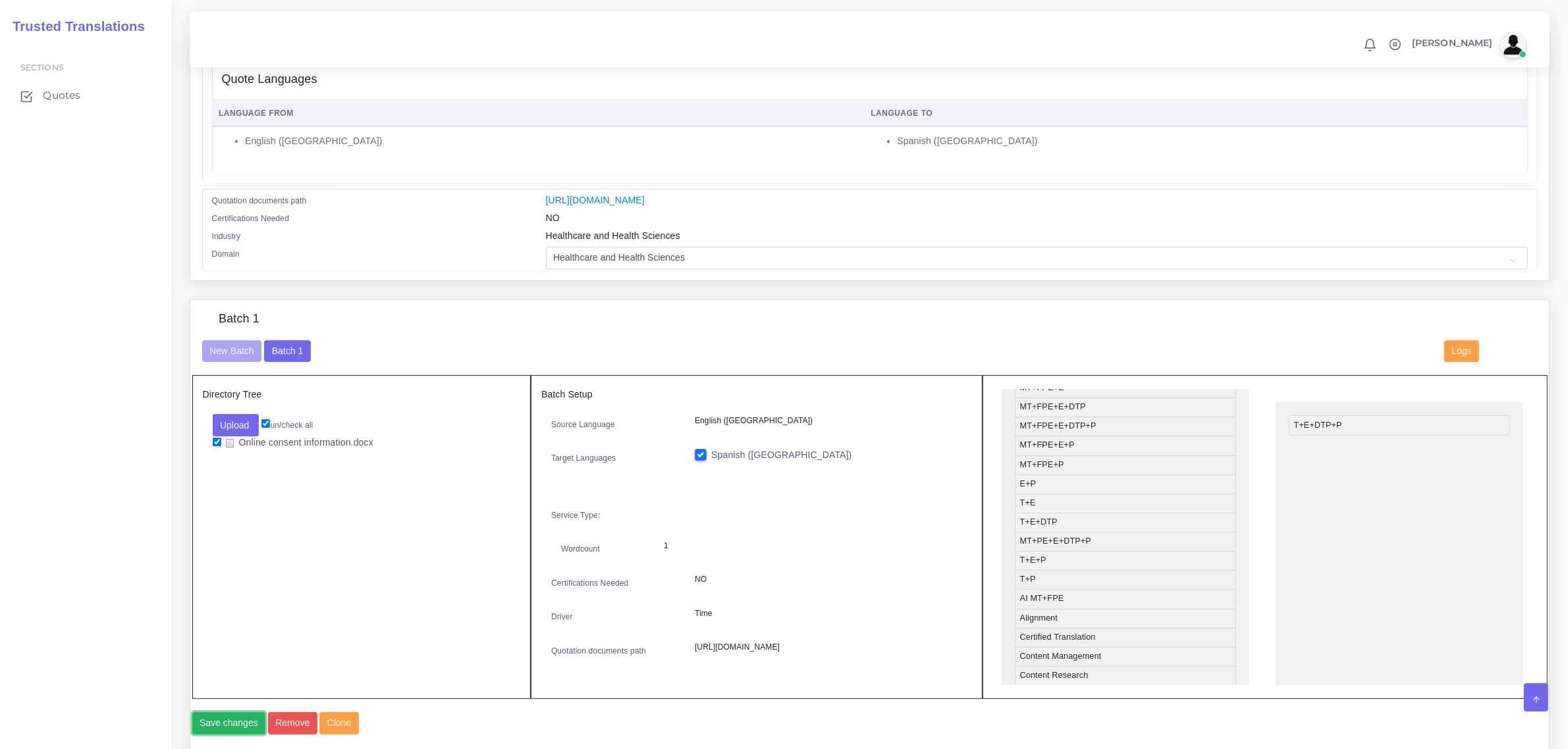
scroll to position [0, 0]
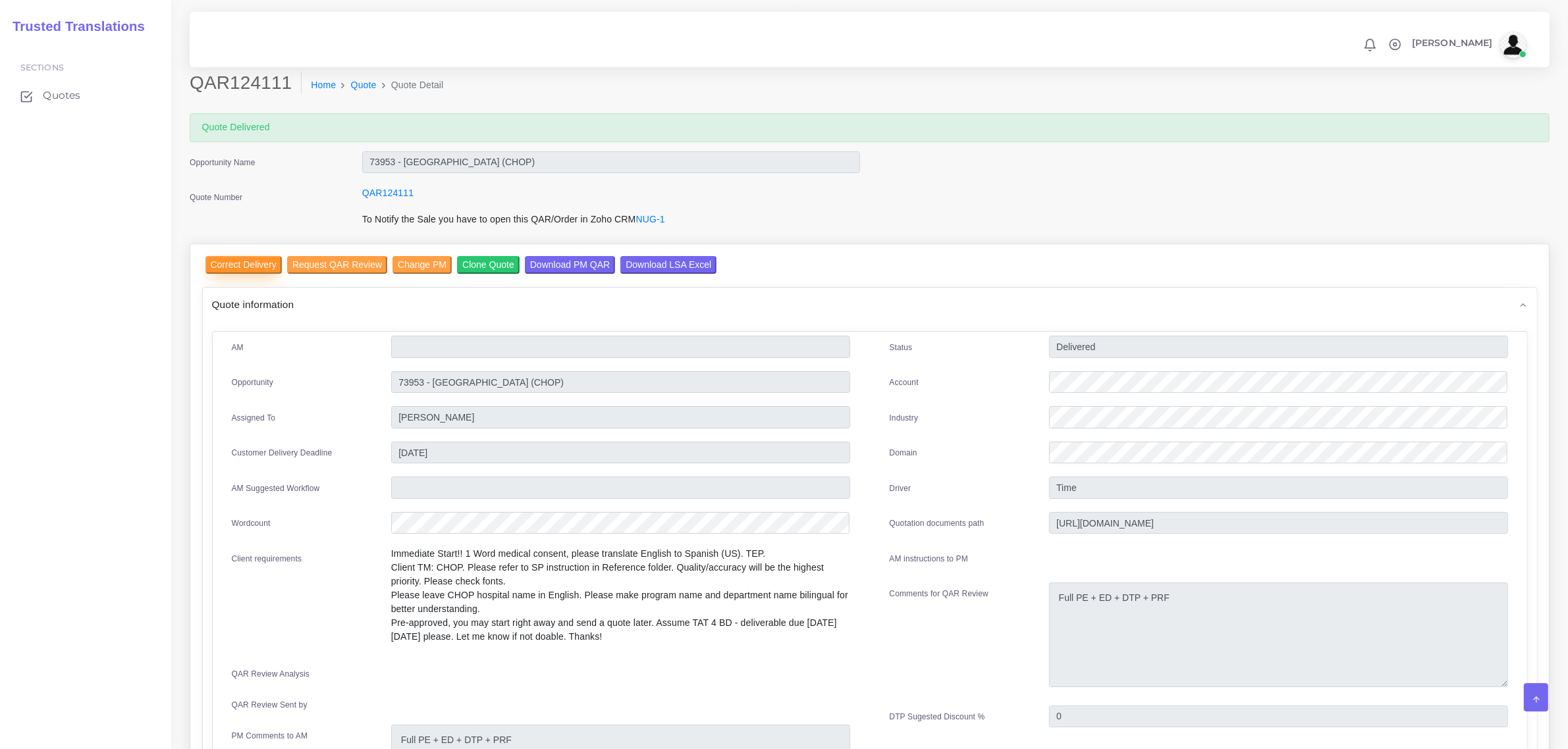
click at [258, 267] on input "Correct Delivery" at bounding box center [244, 265] width 76 height 18
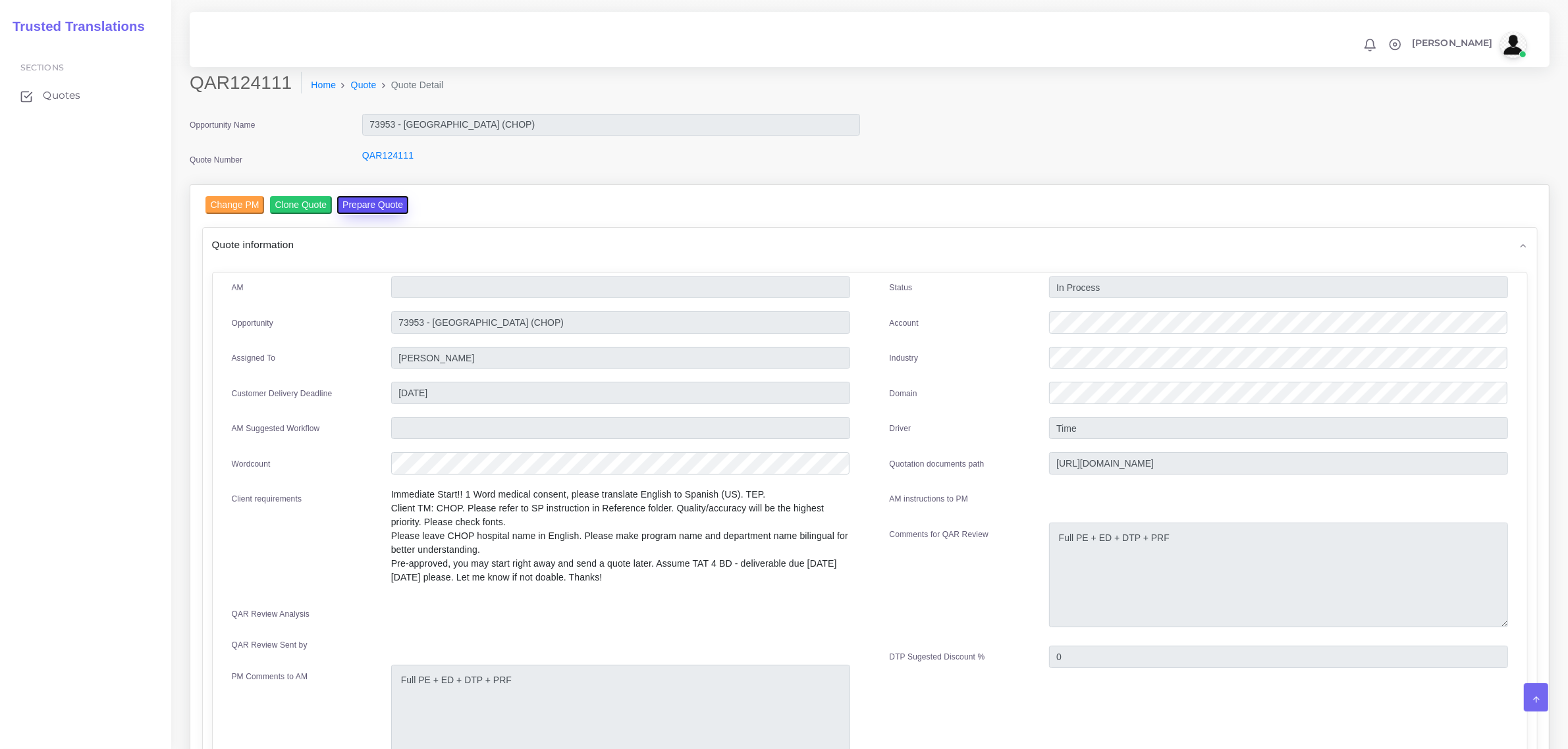
click at [386, 204] on button "Prepare Quote" at bounding box center [372, 205] width 71 height 18
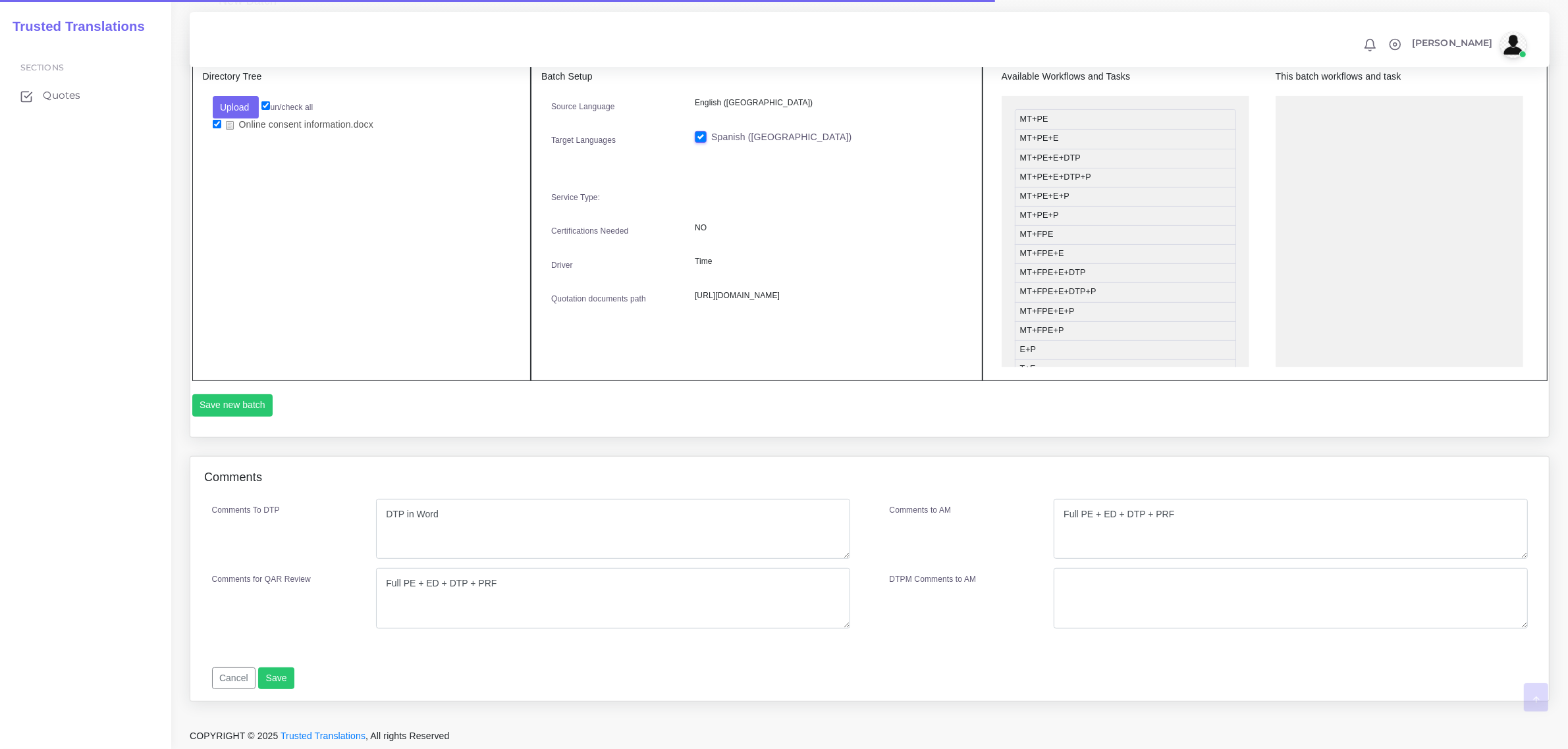
scroll to position [452, 0]
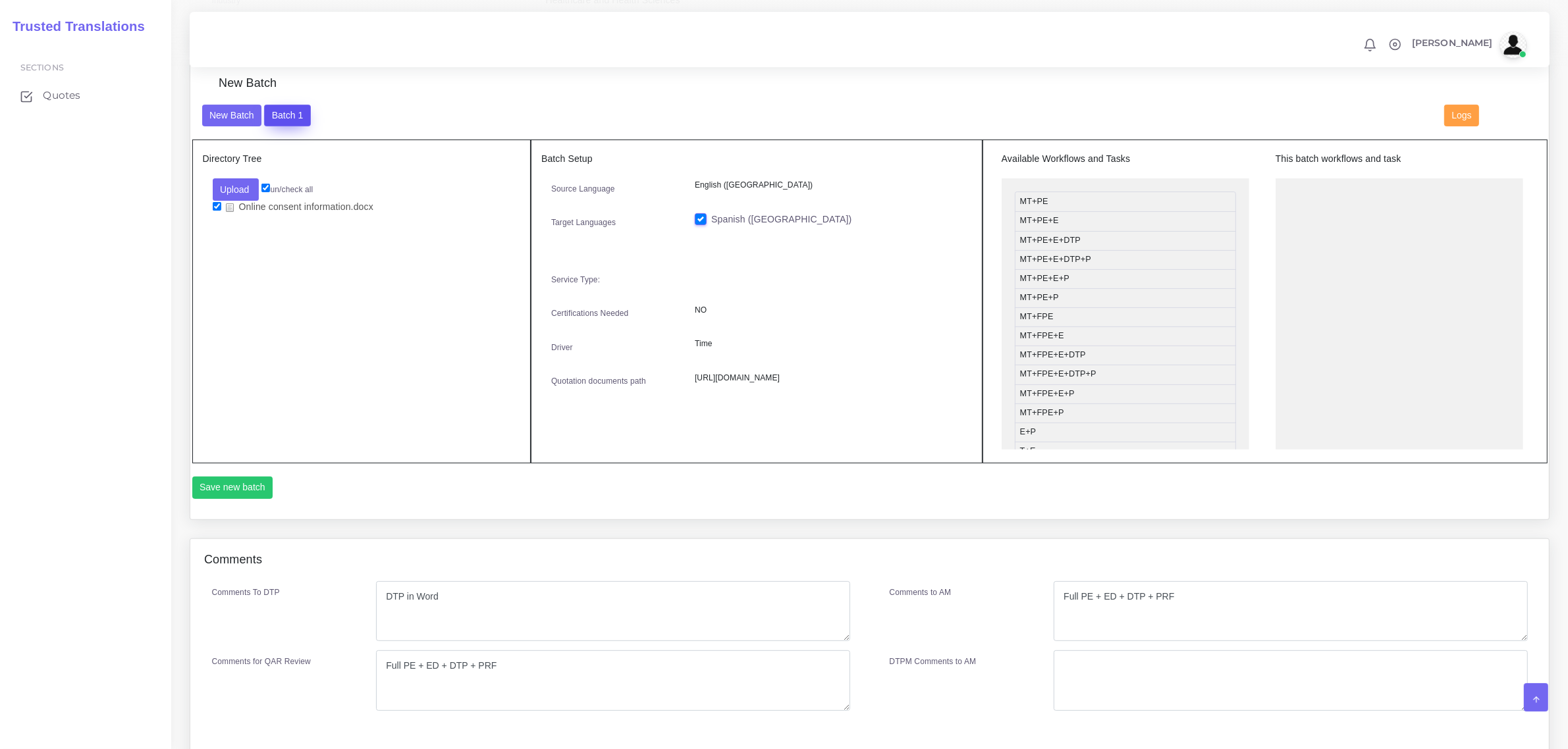
click at [282, 119] on button "Batch 1" at bounding box center [287, 116] width 46 height 22
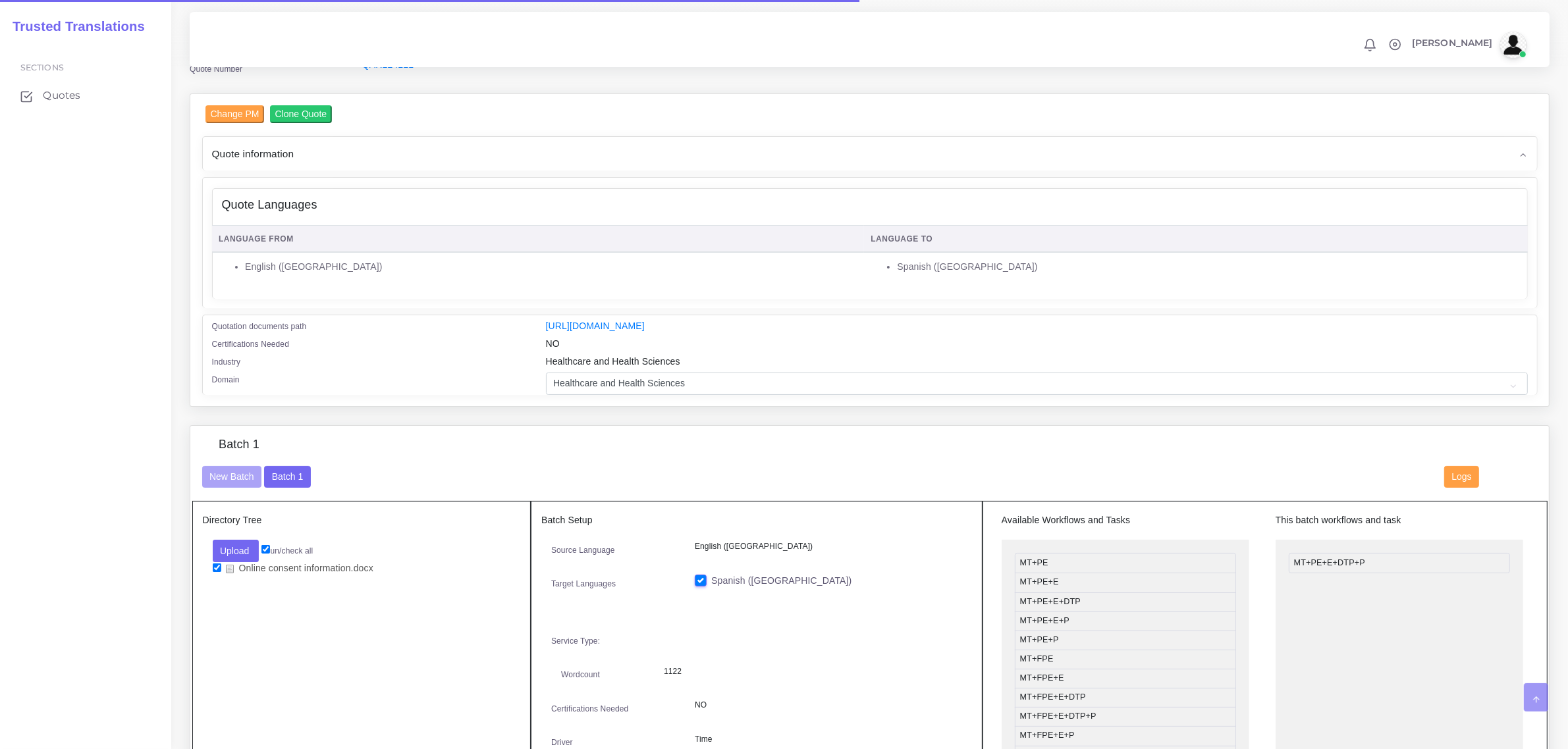
scroll to position [329, 0]
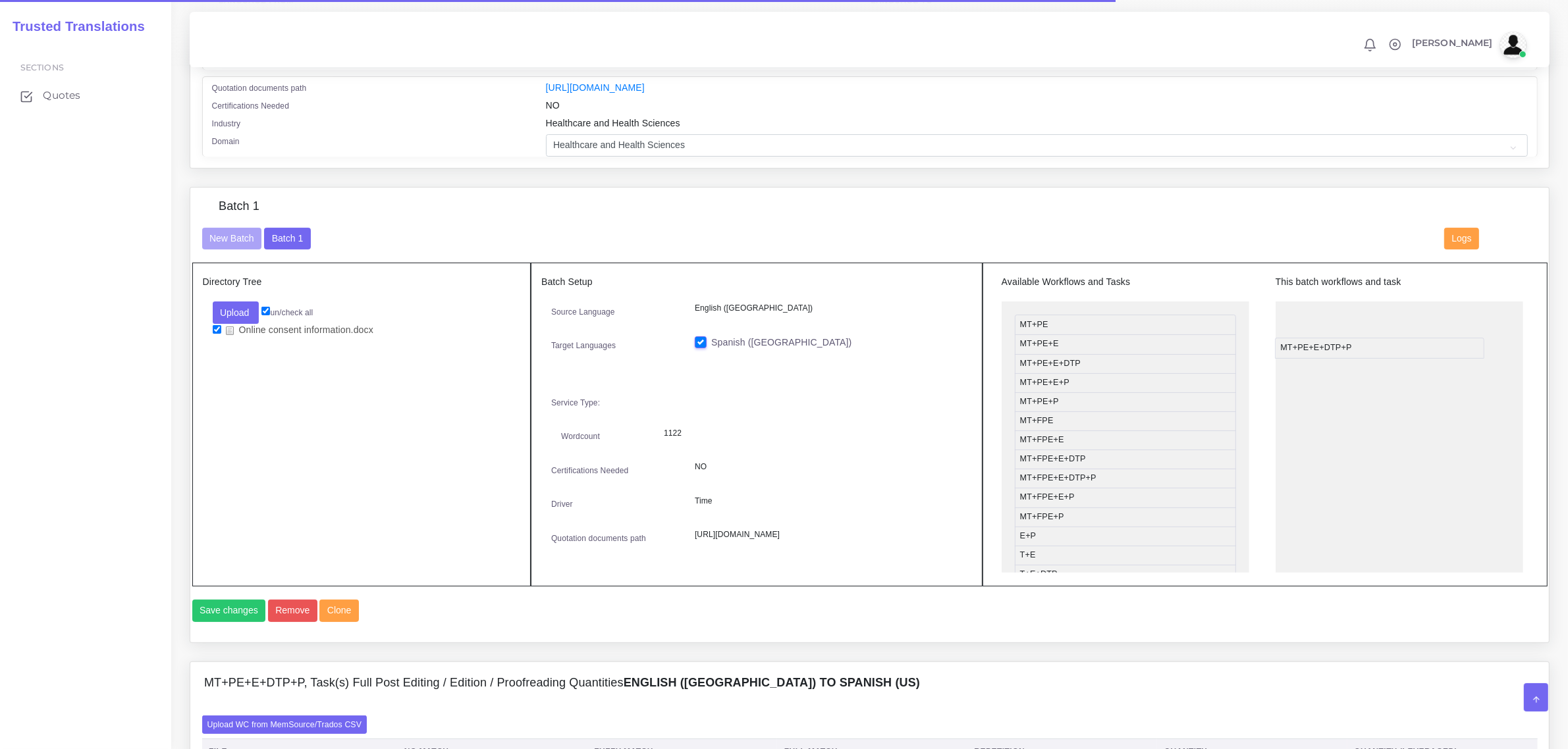
drag, startPoint x: 1345, startPoint y: 311, endPoint x: 1204, endPoint y: 409, distance: 171.7
drag, startPoint x: 1324, startPoint y: 327, endPoint x: 1060, endPoint y: 377, distance: 268.7
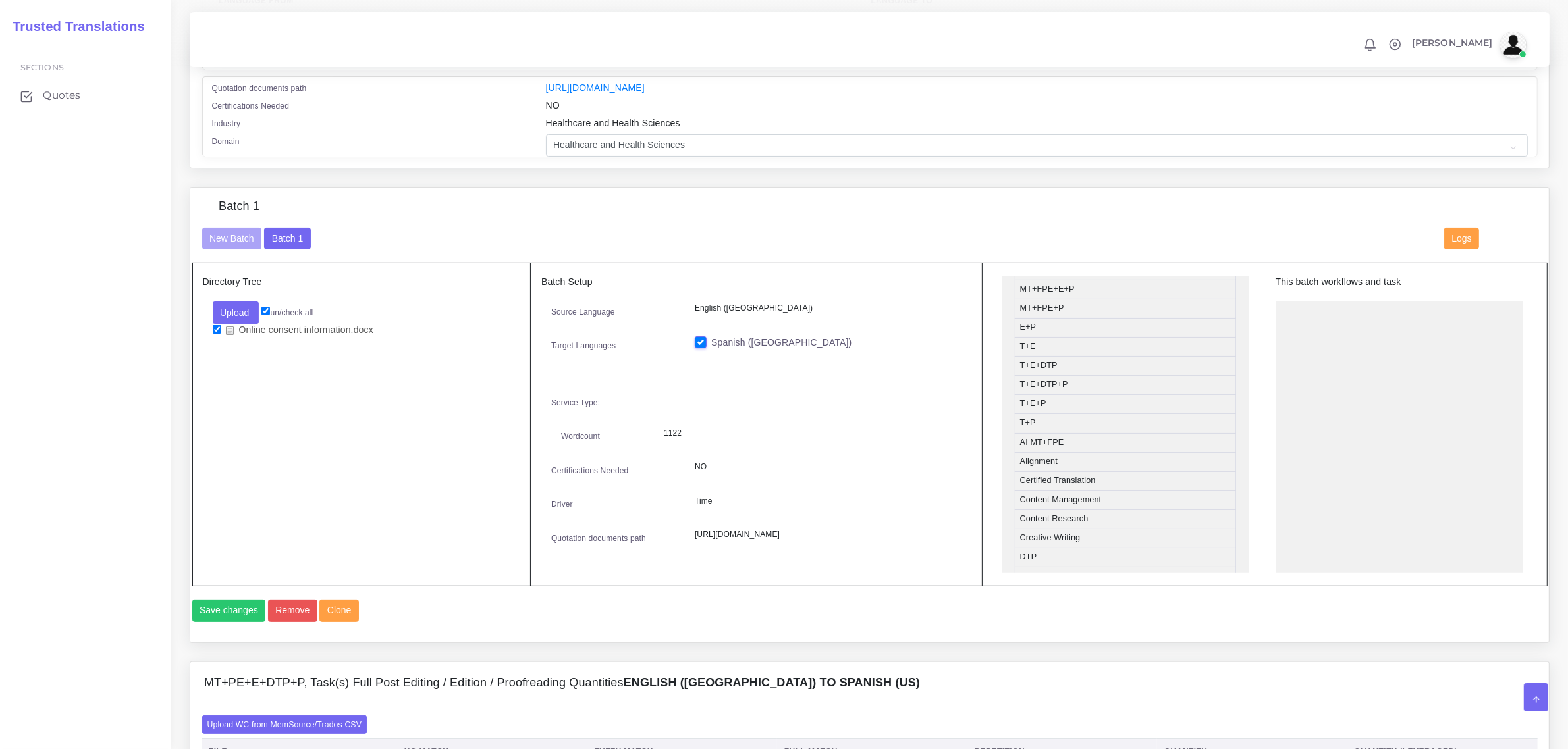
scroll to position [247, 0]
drag, startPoint x: 1046, startPoint y: 366, endPoint x: 1323, endPoint y: 332, distance: 279.1
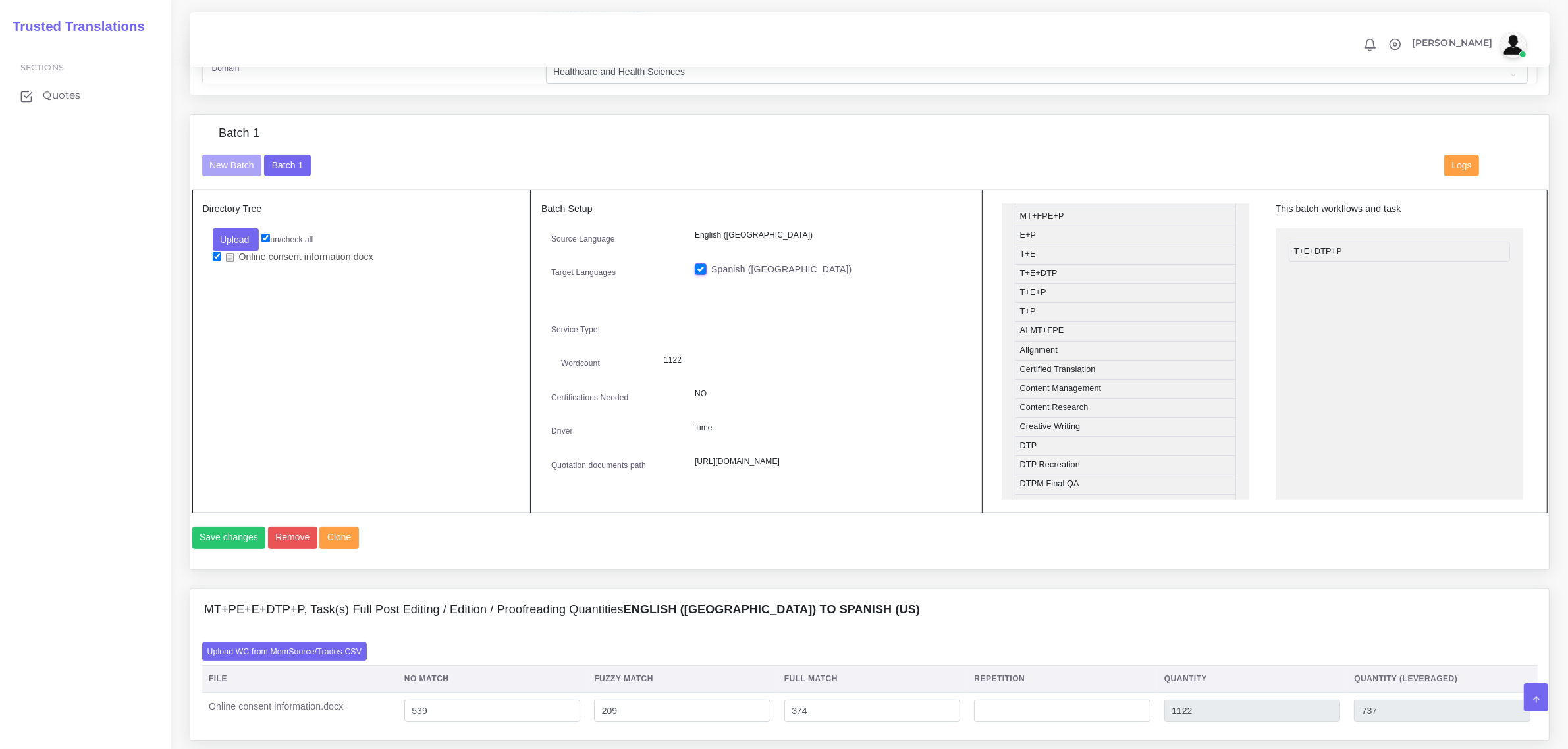
scroll to position [493, 0]
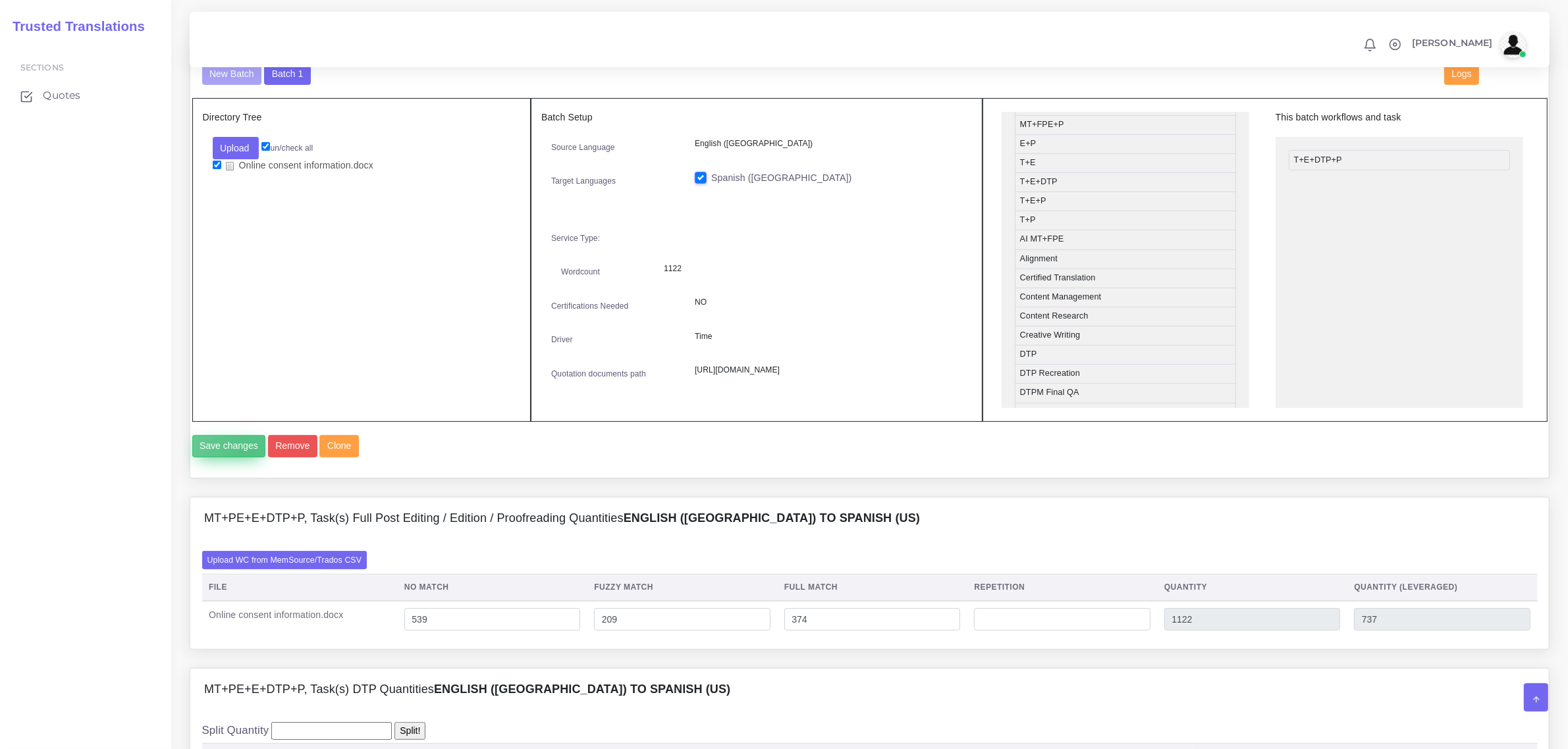
click at [247, 457] on button "Save changes" at bounding box center [230, 446] width 74 height 22
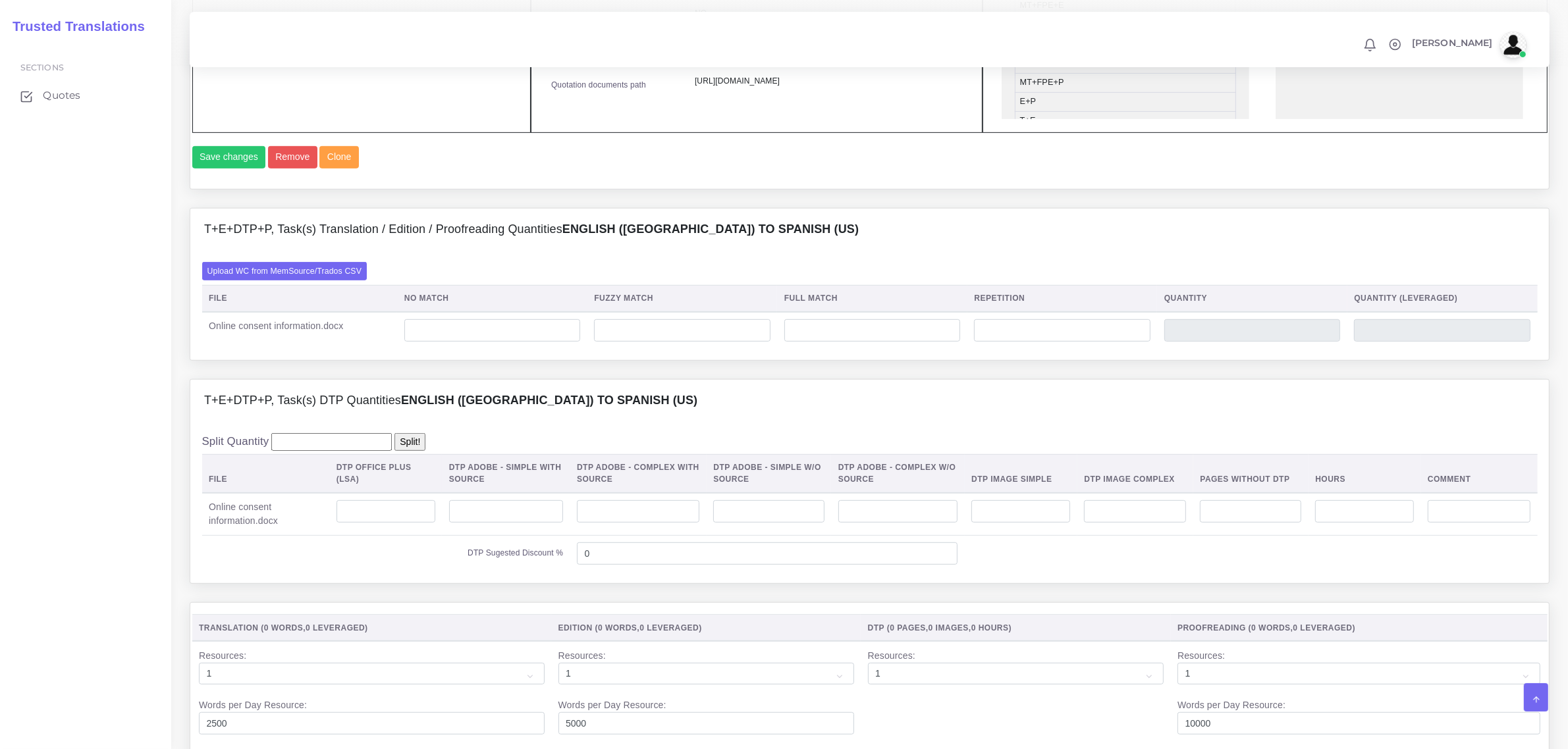
scroll to position [905, 0]
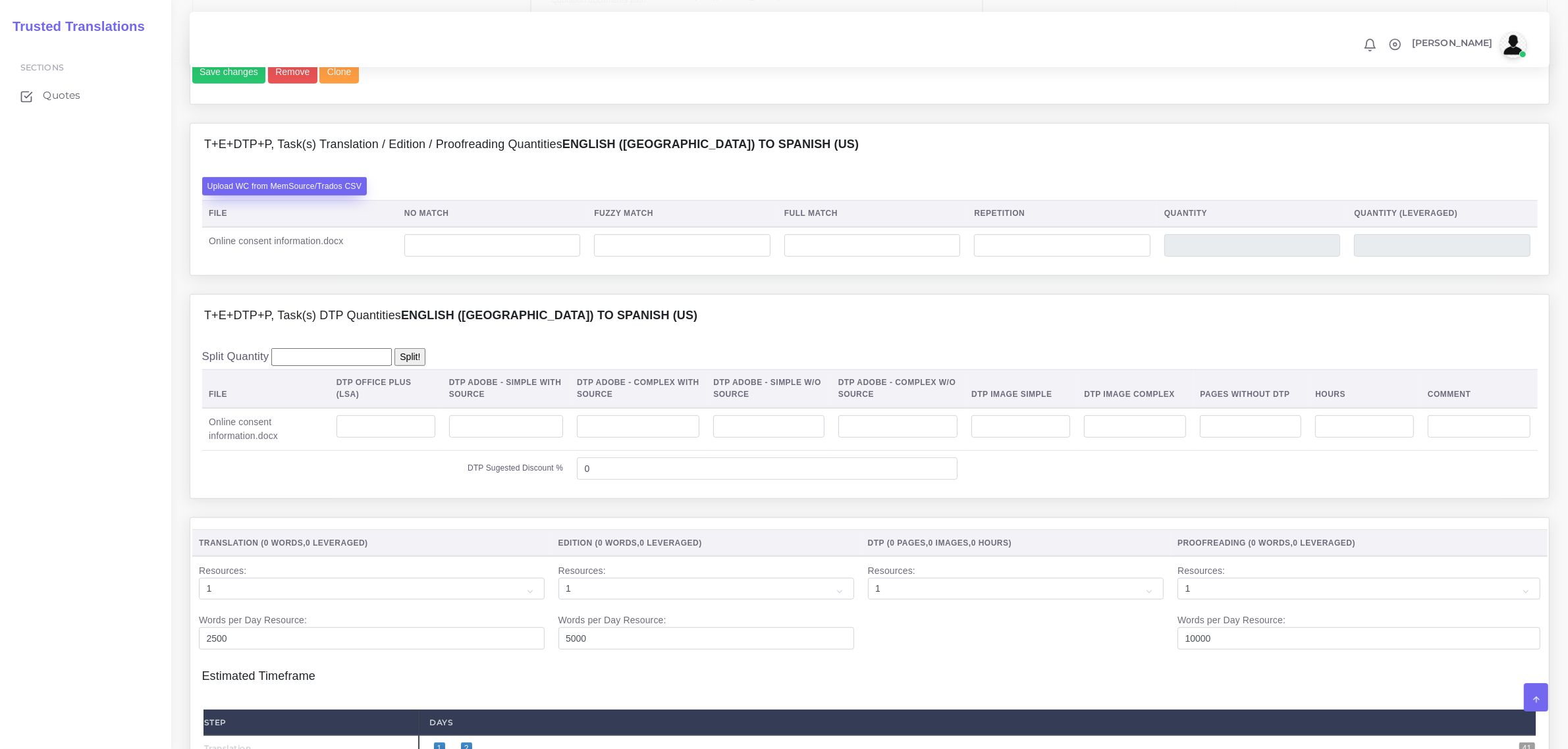
click at [338, 194] on label "Upload WC from MemSource/Trados CSV" at bounding box center [284, 185] width 165 height 18
click at [0, 0] on input "Upload WC from MemSource/Trados CSV" at bounding box center [0, 0] width 0 height 0
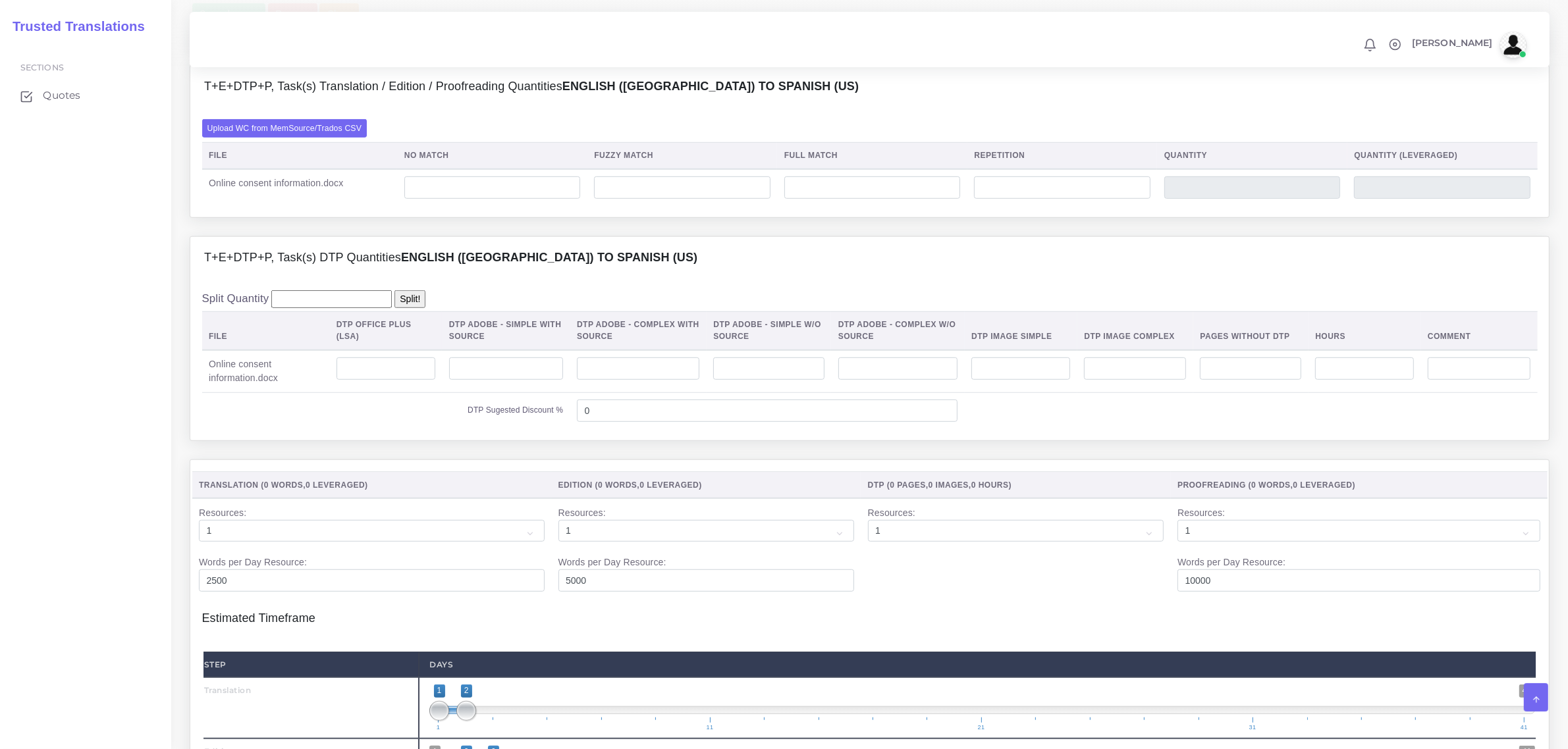
scroll to position [1152, 0]
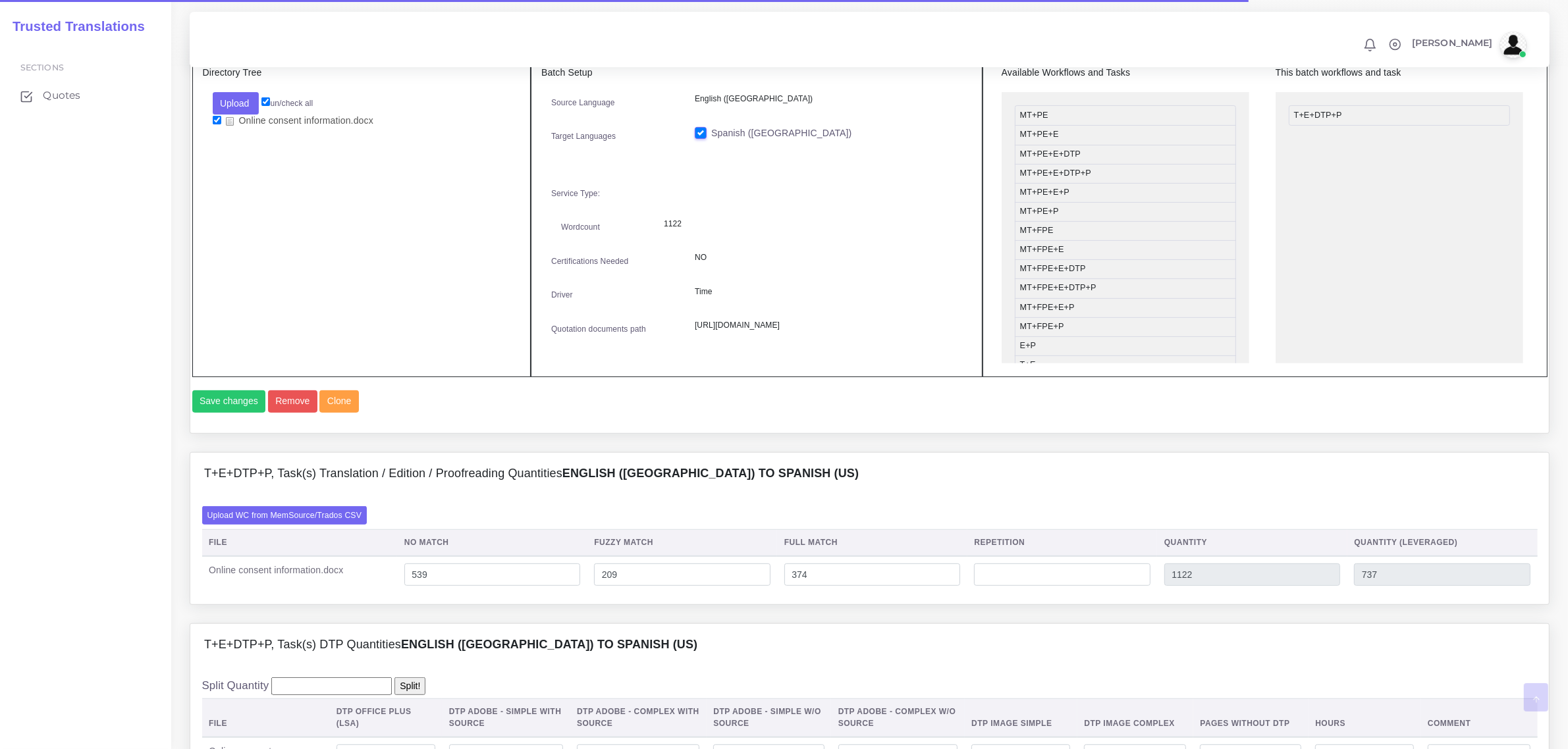
scroll to position [987, 0]
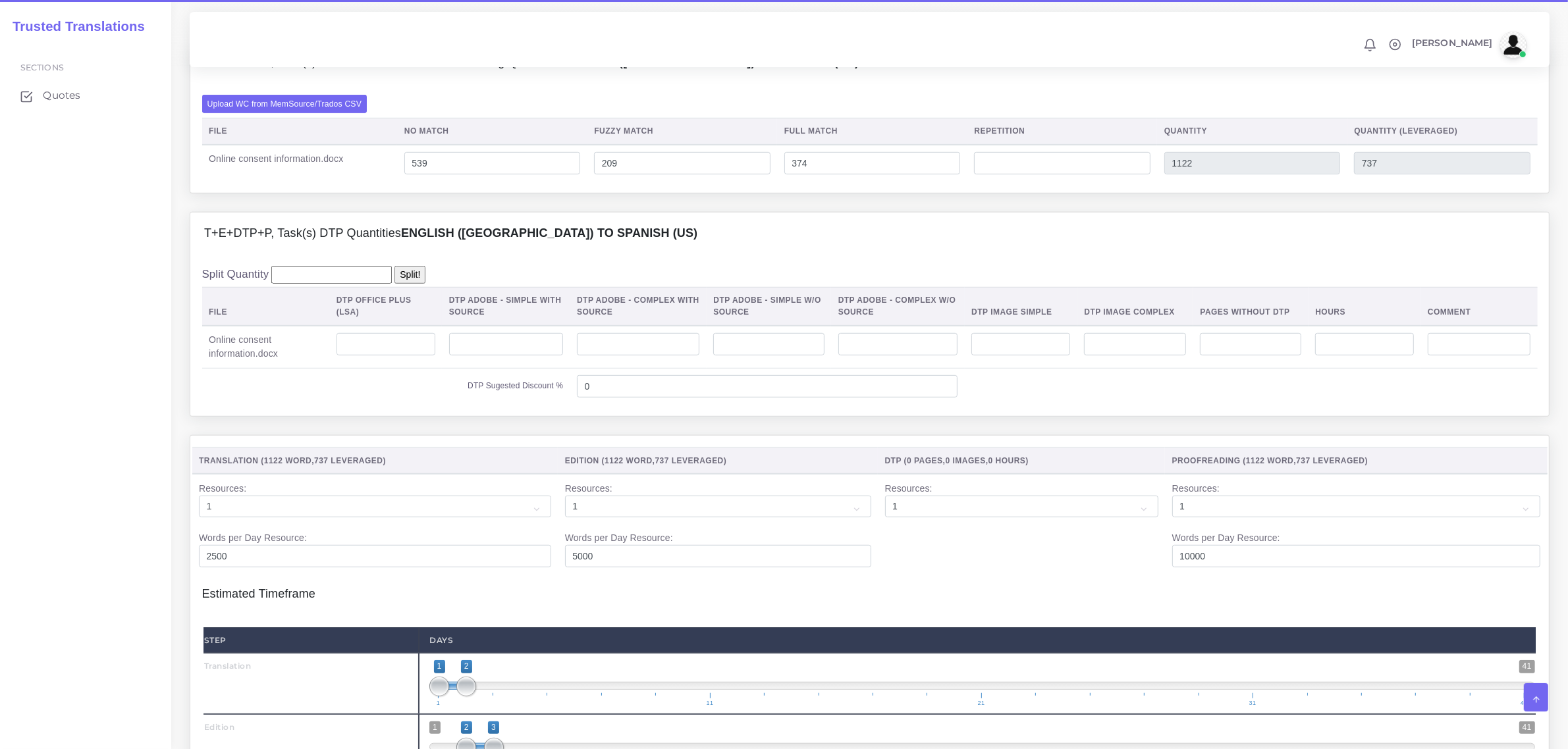
click at [396, 326] on th "DTP Office Plus (LSA)" at bounding box center [385, 306] width 113 height 39
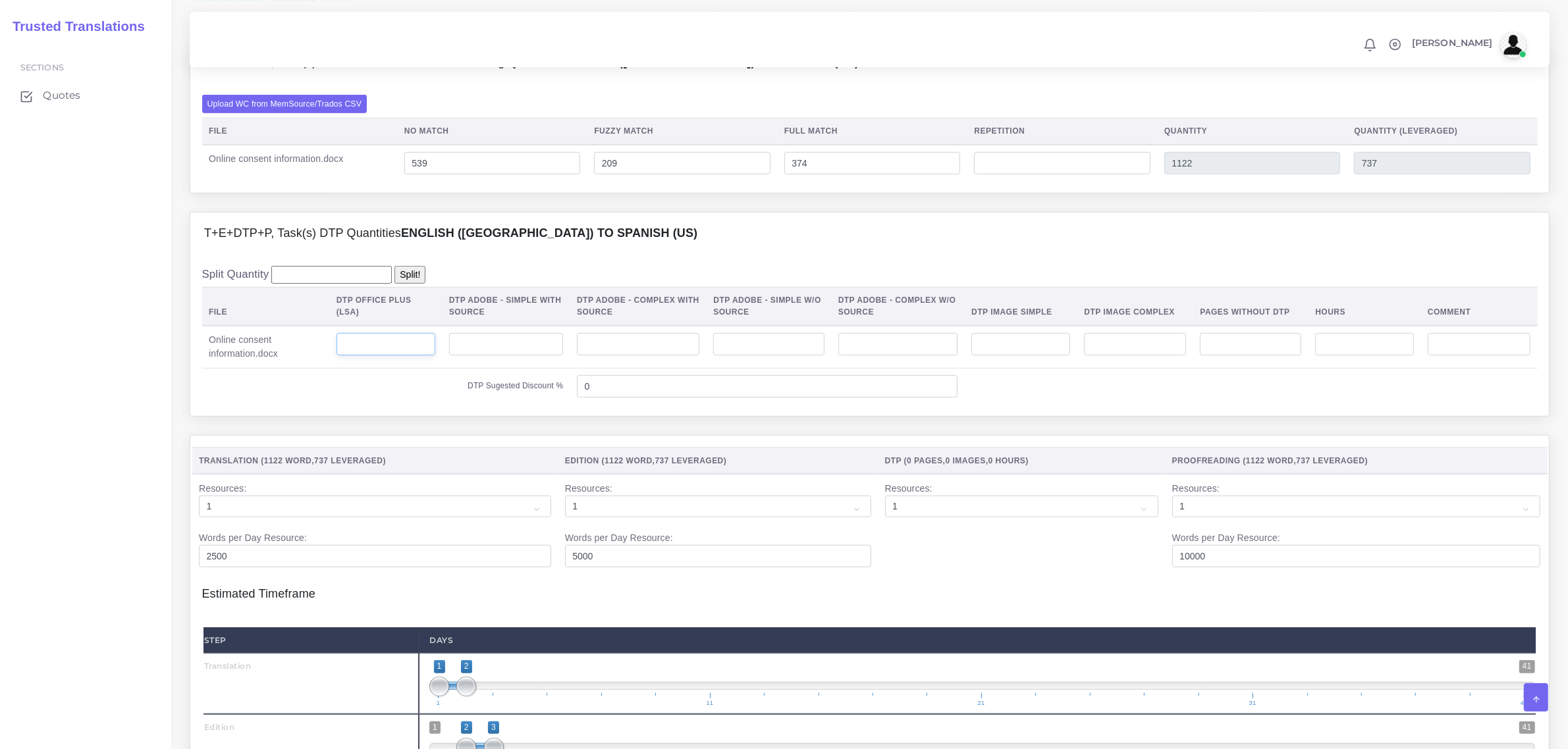
click at [395, 356] on input "number" at bounding box center [385, 344] width 99 height 22
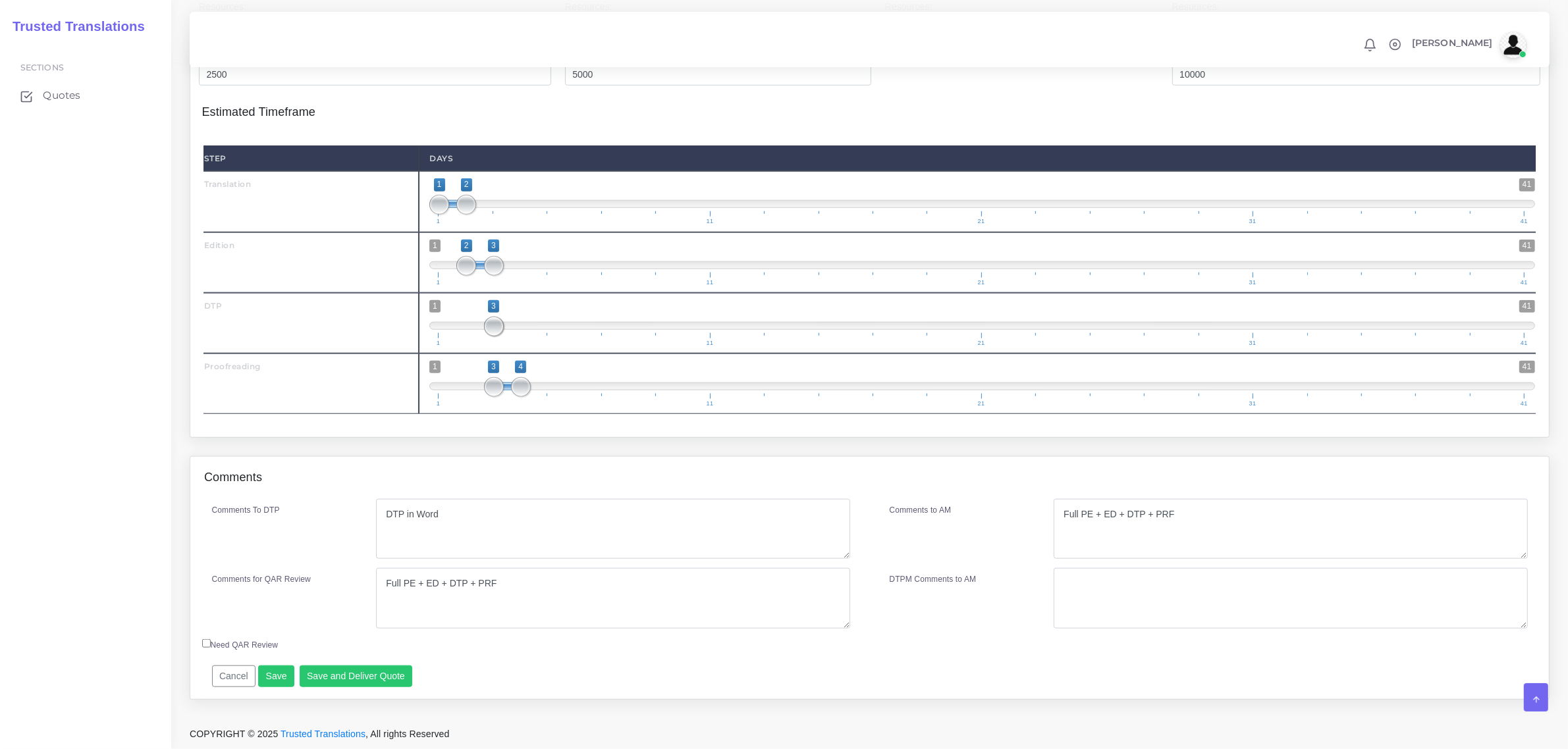
scroll to position [1498, 0]
type input "3"
click at [368, 679] on button "Save and Deliver Quote" at bounding box center [356, 677] width 113 height 22
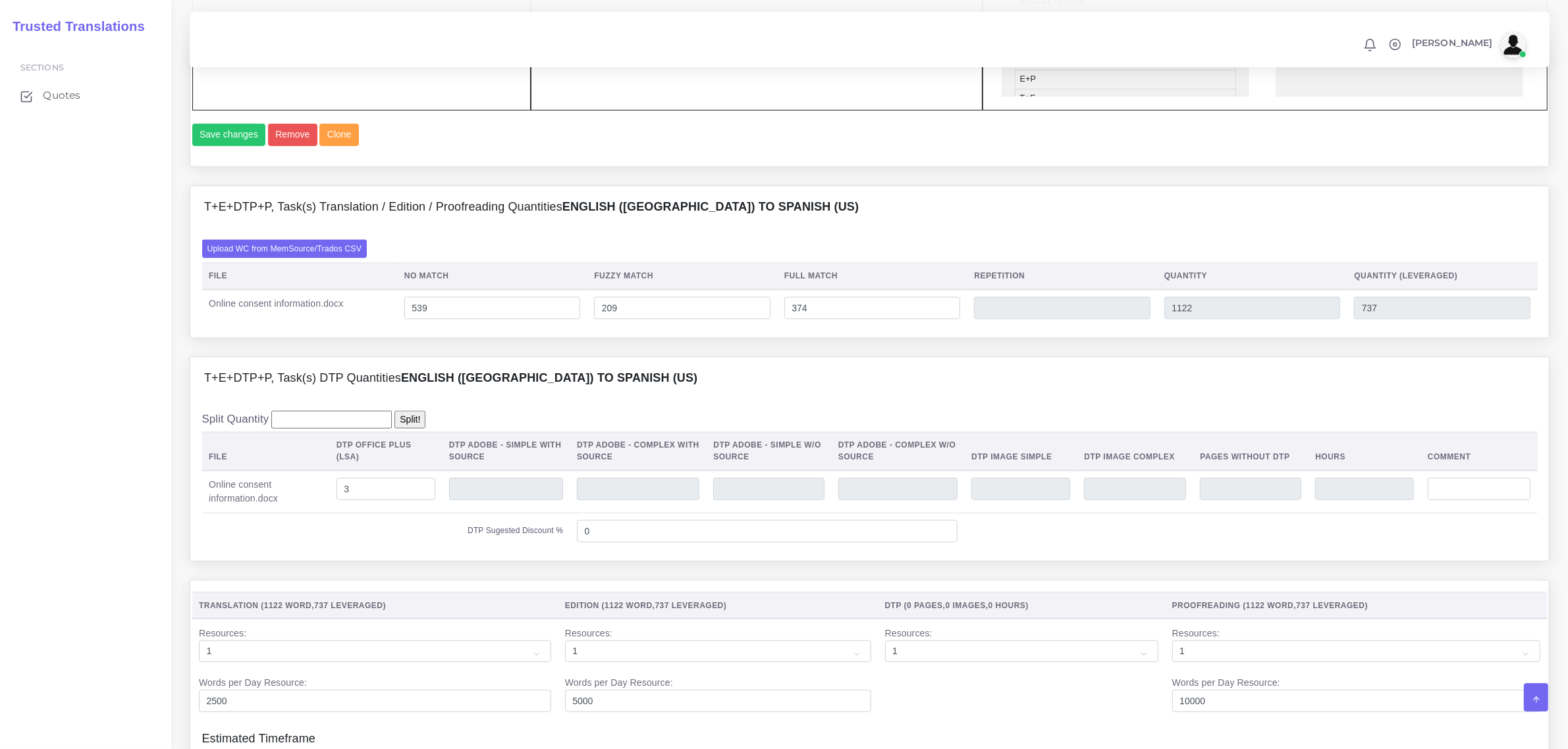
scroll to position [840, 0]
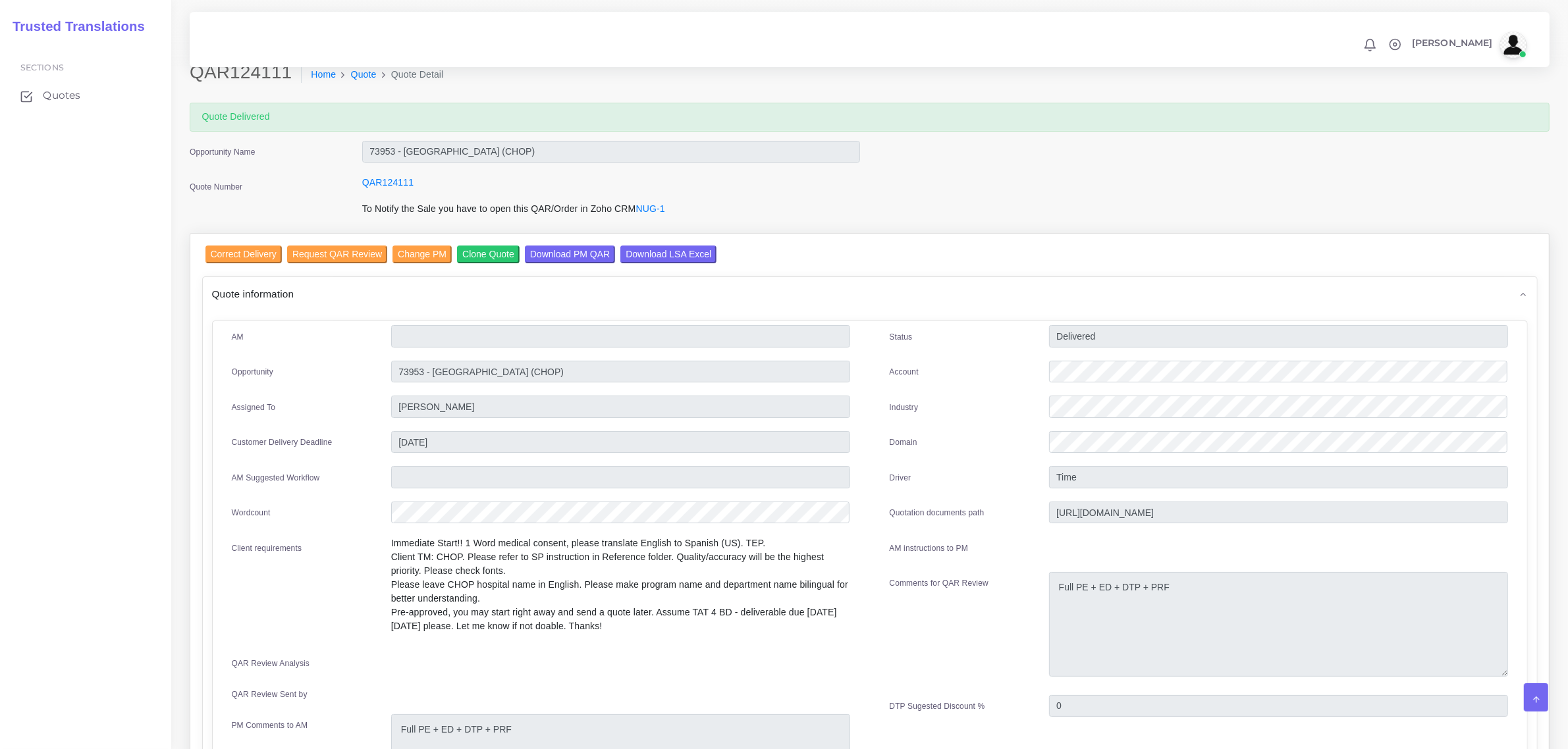
scroll to position [82, 0]
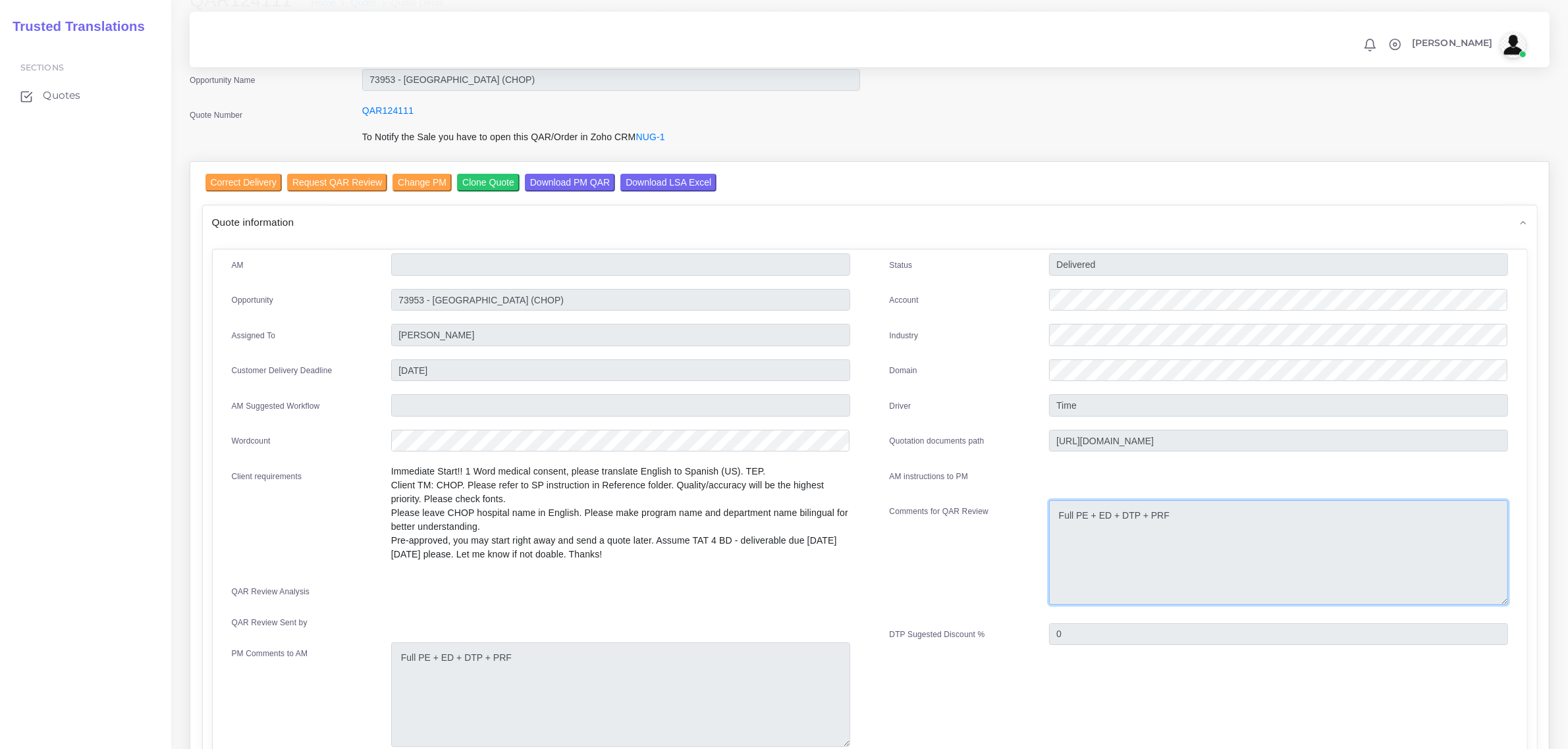
drag, startPoint x: 1060, startPoint y: 518, endPoint x: 1274, endPoint y: 533, distance: 214.5
click at [1274, 531] on textarea "Full PE + ED + DTP + PRF" at bounding box center [1278, 552] width 459 height 105
click at [1281, 537] on textarea "Full PE + ED + DTP + PRF" at bounding box center [1278, 552] width 459 height 105
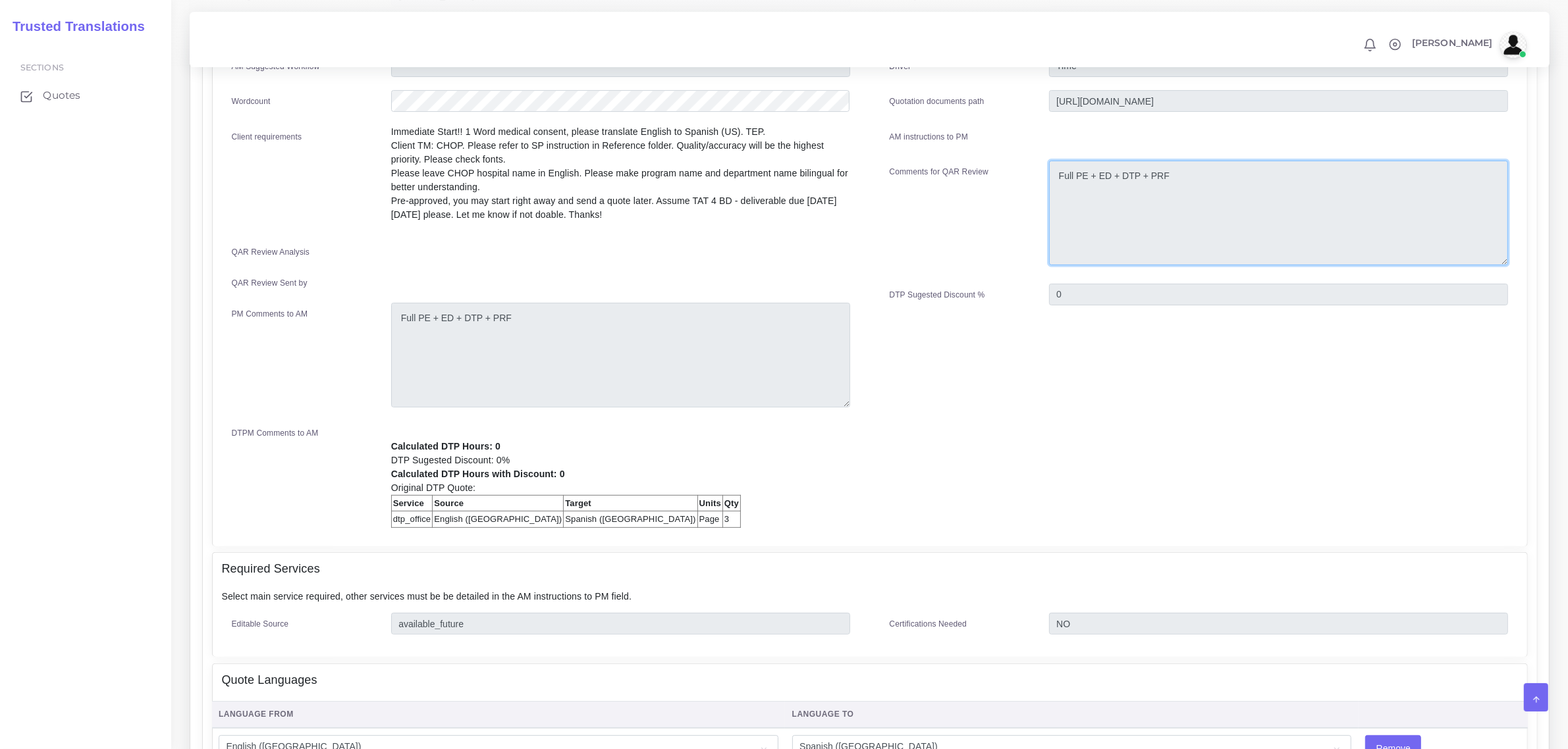
scroll to position [0, 0]
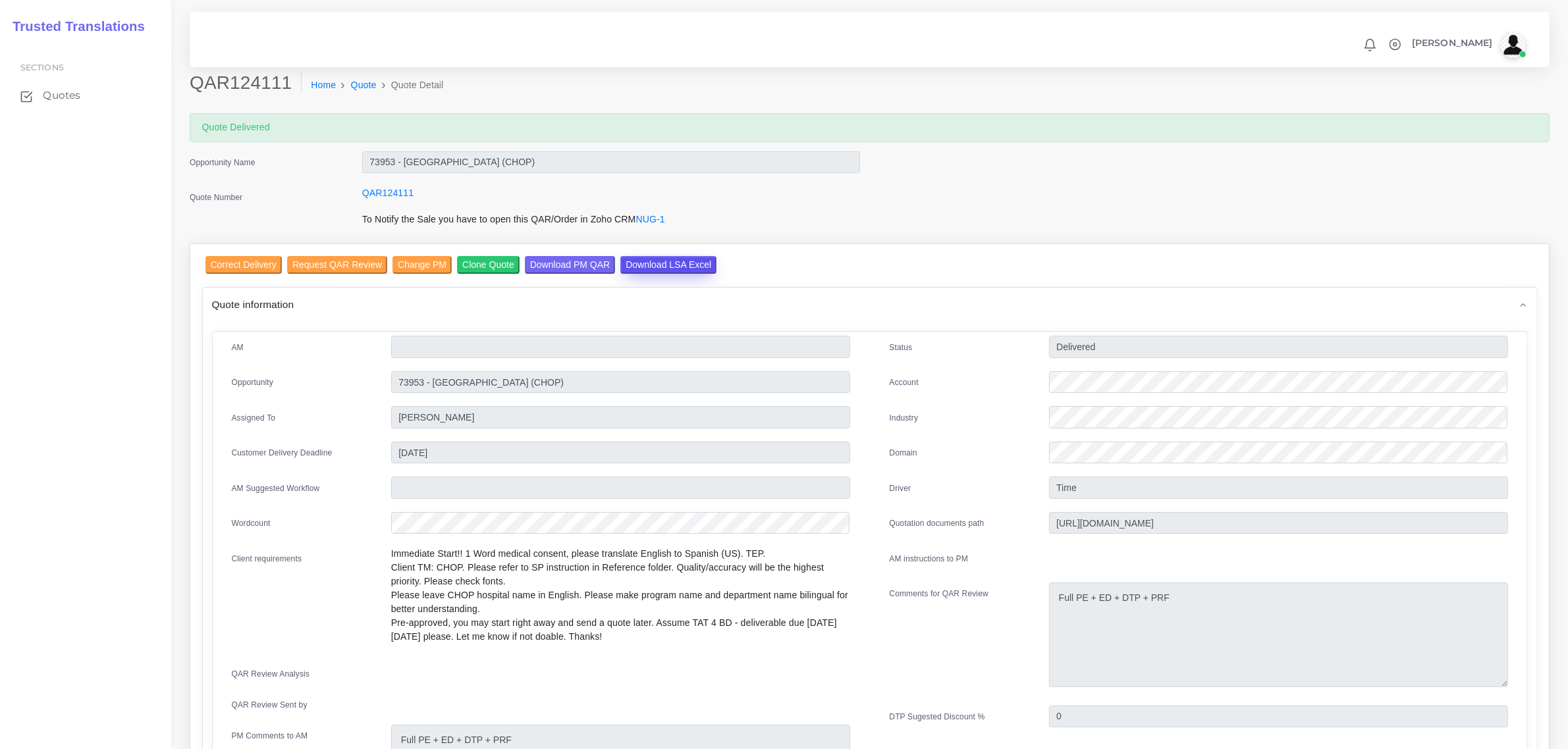
click at [659, 263] on input "Download LSA Excel" at bounding box center [669, 265] width 96 height 18
click at [336, 88] on li "Quote" at bounding box center [356, 85] width 40 height 14
click at [351, 83] on link "Quote" at bounding box center [364, 85] width 26 height 14
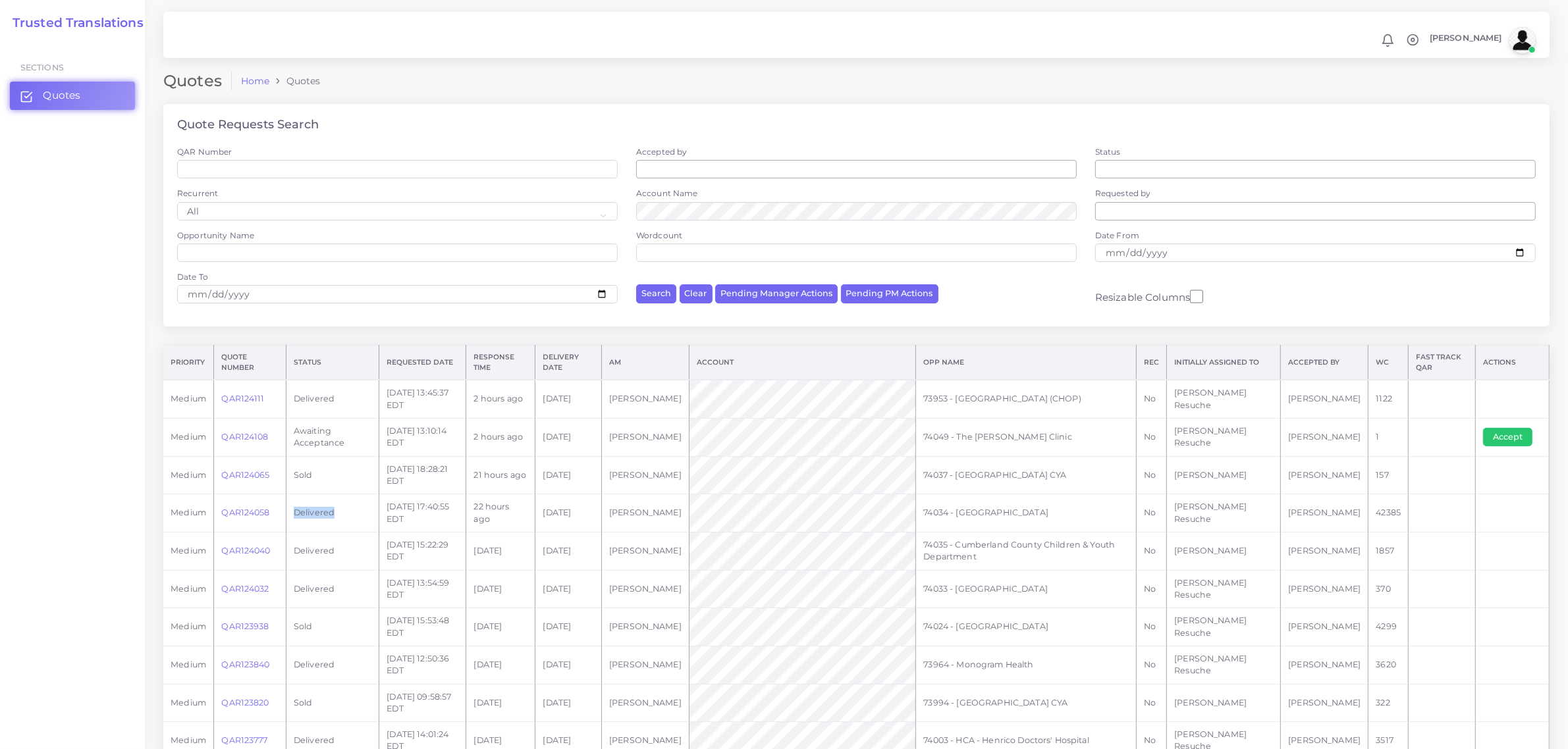
drag, startPoint x: 349, startPoint y: 511, endPoint x: 282, endPoint y: 515, distance: 67.1
click at [282, 515] on tr "medium QAR124058 Delivered 2025-08-11 17:40:55 EDT 22 hours ago 2025-08-12 Nuri…" at bounding box center [856, 513] width 1386 height 38
click at [354, 517] on td "Delivered" at bounding box center [332, 513] width 93 height 38
drag, startPoint x: 1065, startPoint y: 434, endPoint x: 940, endPoint y: 436, distance: 125.0
click at [940, 436] on td "74049 - The [PERSON_NAME] Clinic" at bounding box center [1026, 436] width 220 height 38
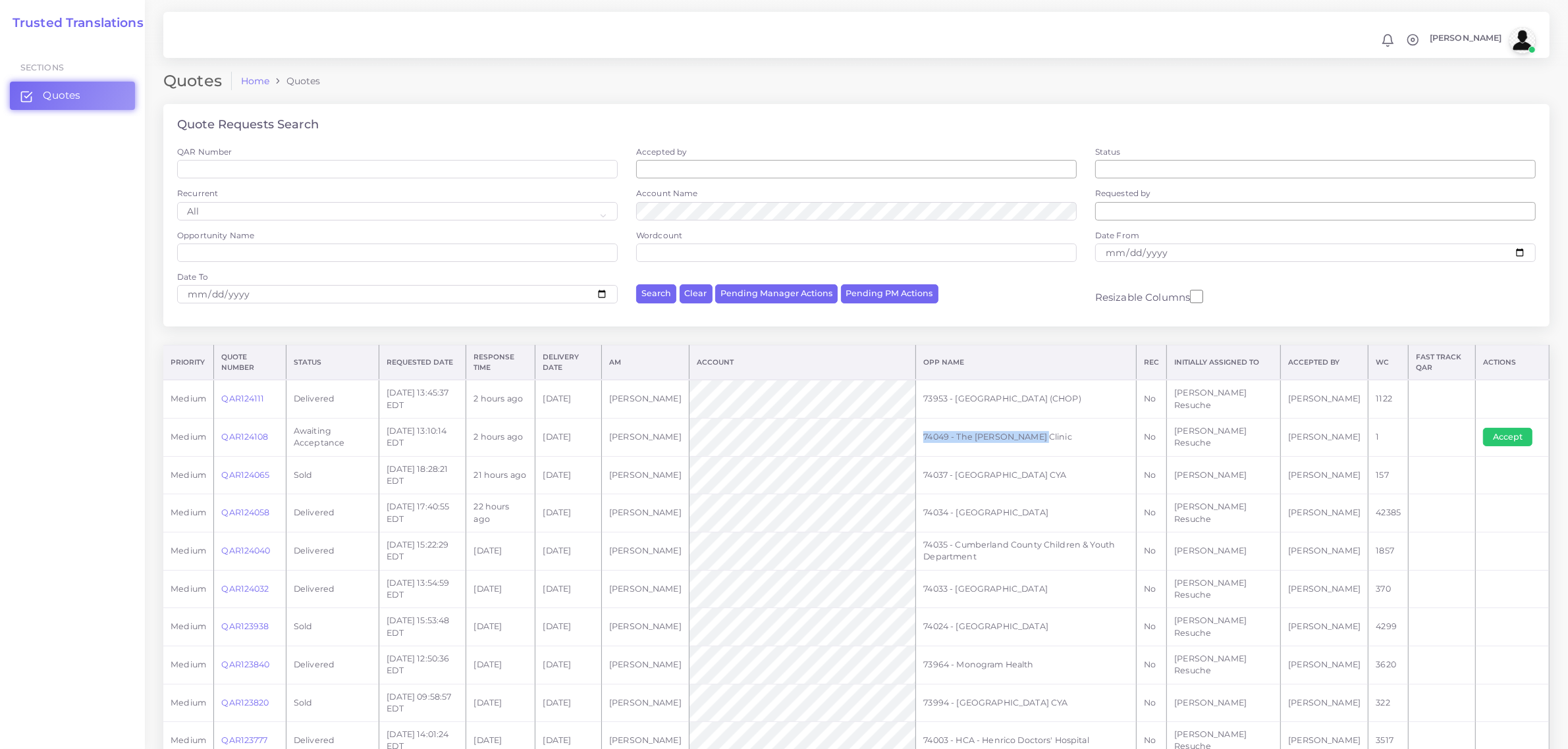
copy td "74049 - The [PERSON_NAME] Clinic"
click at [1034, 438] on td "74049 - The [PERSON_NAME] Clinic" at bounding box center [1026, 436] width 220 height 38
click at [1090, 333] on div "Quote Requests Search QAR Number Accepted by All Donaldo Barahona Ricardo Mejia…" at bounding box center [856, 224] width 1404 height 241
